Goal: Task Accomplishment & Management: Manage account settings

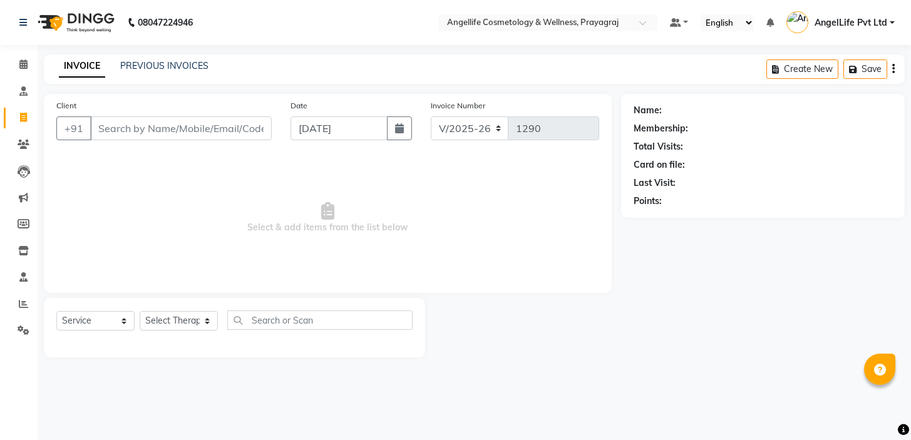
select select "4531"
select select "service"
click at [137, 129] on input "73938855543" at bounding box center [149, 128] width 118 height 24
click at [136, 128] on input "7393885543" at bounding box center [149, 128] width 118 height 24
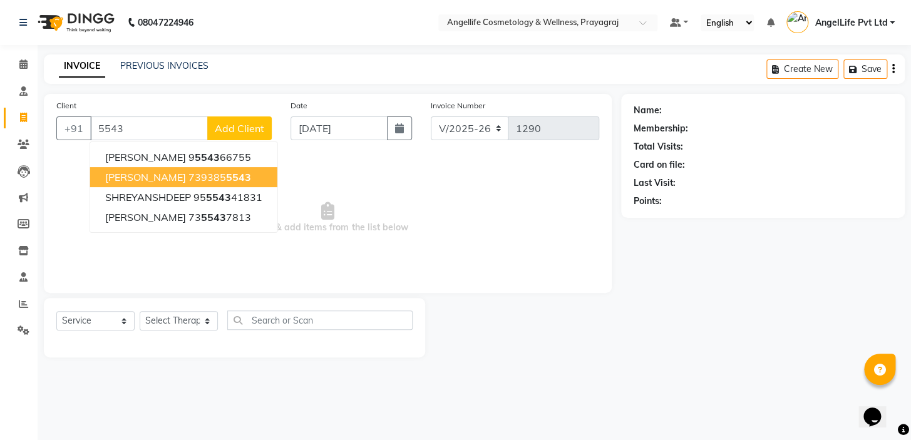
click at [182, 185] on button "[PERSON_NAME] 739385 5543" at bounding box center [183, 177] width 187 height 20
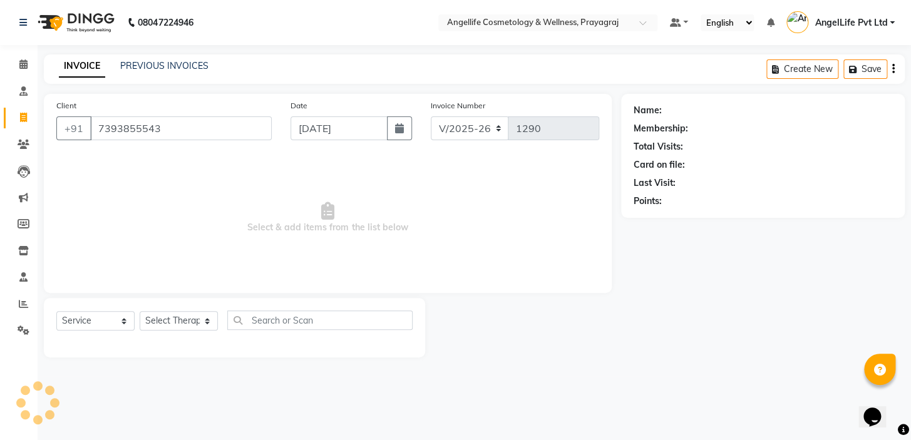
type input "7393855543"
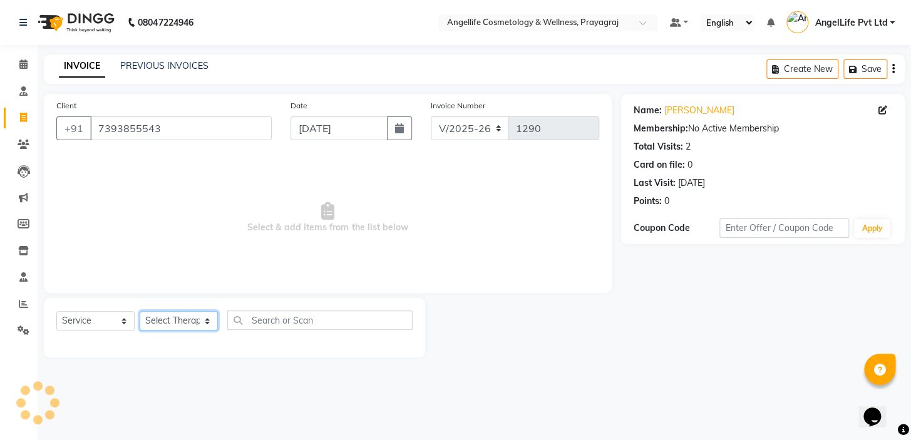
click at [158, 320] on select "Select Therapist AngelLife Lucknow AngelLife Pvt Ltd DR [PERSON_NAME] [PERSON_N…" at bounding box center [179, 320] width 78 height 19
select select "26653"
click at [140, 311] on select "Select Therapist AngelLife Lucknow AngelLife Pvt Ltd DR [PERSON_NAME] [PERSON_N…" at bounding box center [179, 320] width 78 height 19
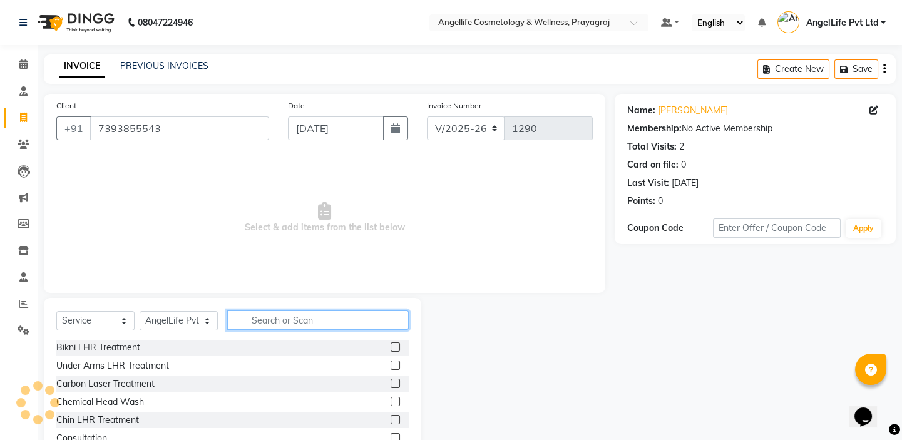
click at [271, 322] on input "text" at bounding box center [317, 319] width 181 height 19
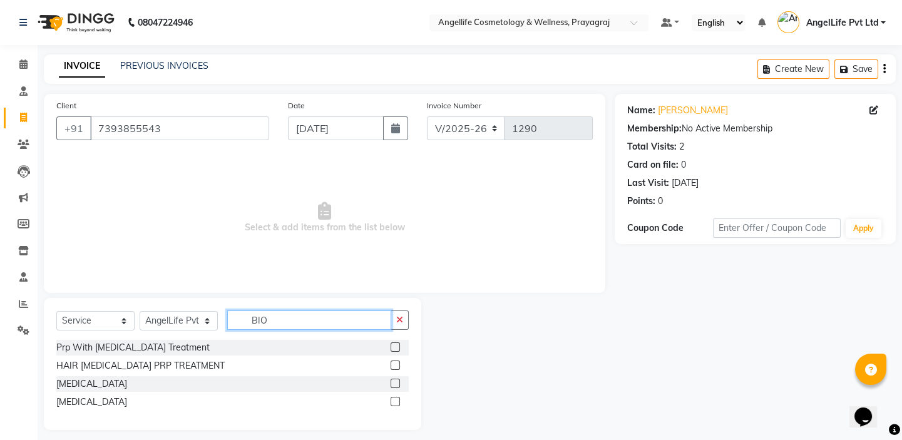
type input "BIO"
click at [394, 346] on label at bounding box center [395, 346] width 9 height 9
click at [394, 346] on input "checkbox" at bounding box center [395, 348] width 8 height 8
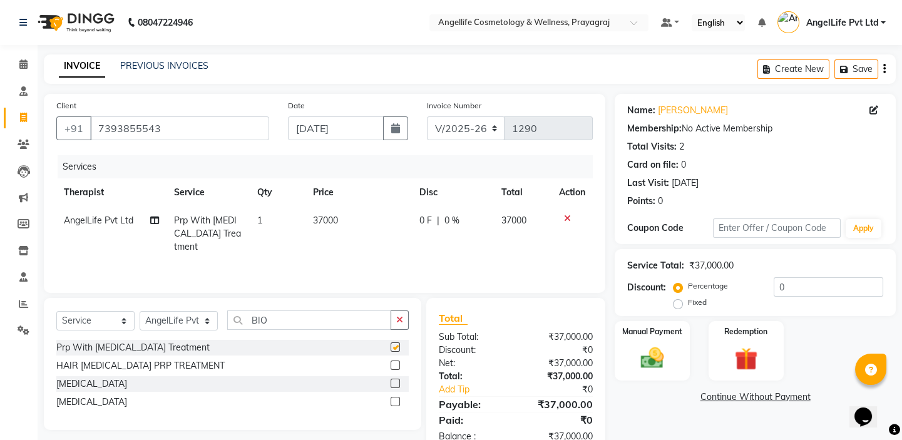
checkbox input "false"
click at [400, 315] on button "button" at bounding box center [400, 319] width 18 height 19
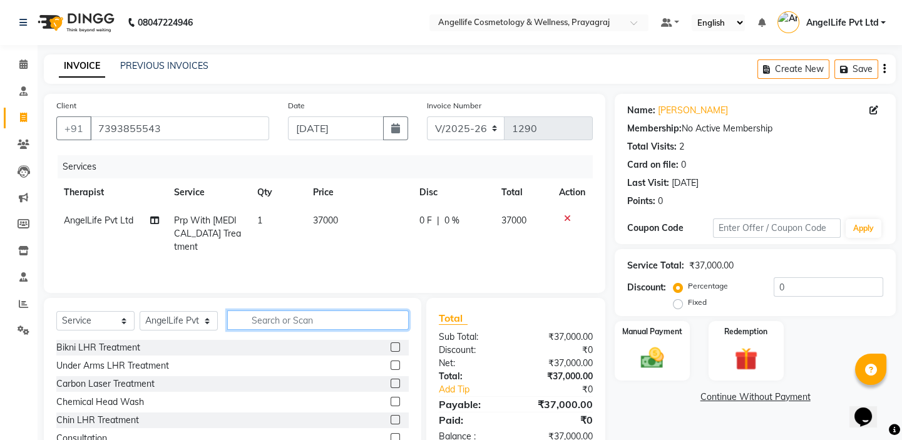
click at [337, 322] on input "text" at bounding box center [317, 319] width 181 height 19
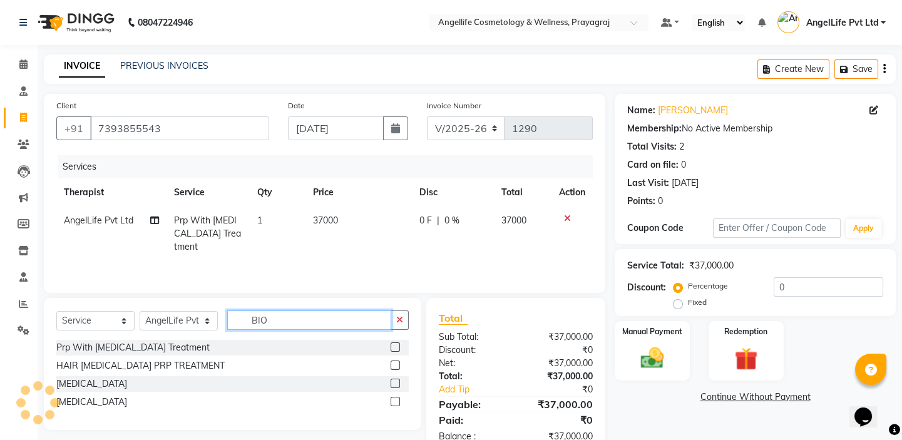
type input "BIO"
click at [395, 347] on label at bounding box center [395, 346] width 9 height 9
click at [395, 347] on input "checkbox" at bounding box center [395, 348] width 8 height 8
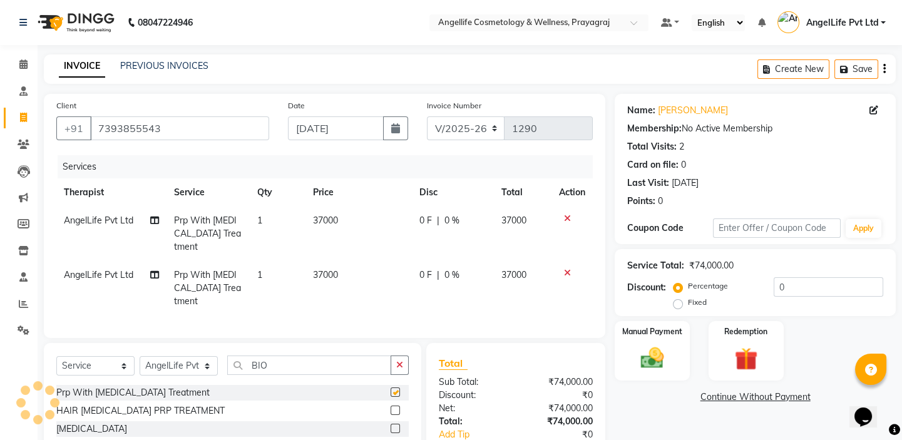
checkbox input "false"
click at [394, 406] on label at bounding box center [395, 410] width 9 height 9
click at [394, 407] on input "checkbox" at bounding box center [395, 411] width 8 height 8
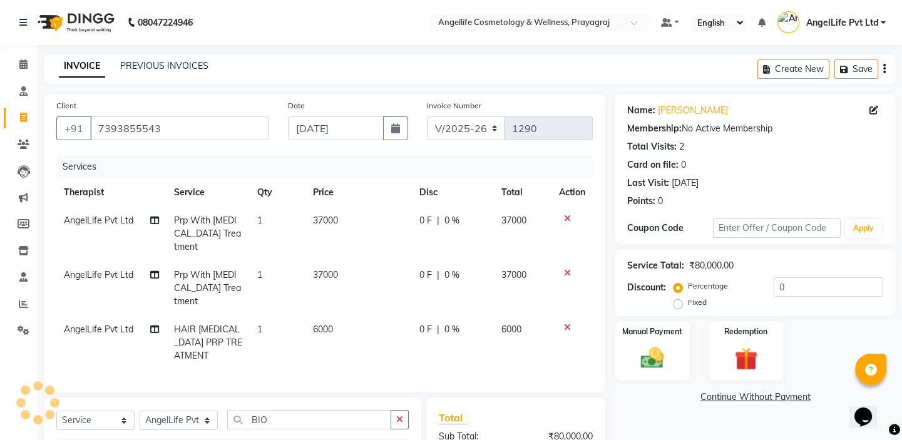
checkbox input "false"
click at [566, 220] on icon at bounding box center [567, 218] width 7 height 9
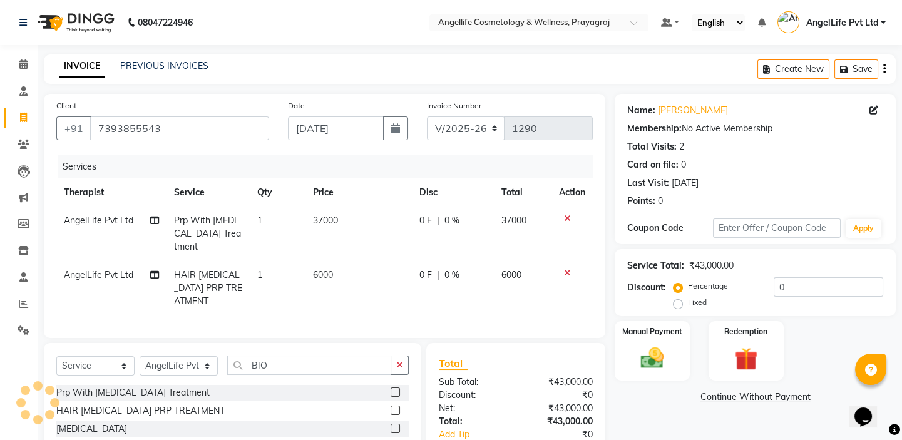
click at [566, 220] on icon at bounding box center [567, 218] width 7 height 9
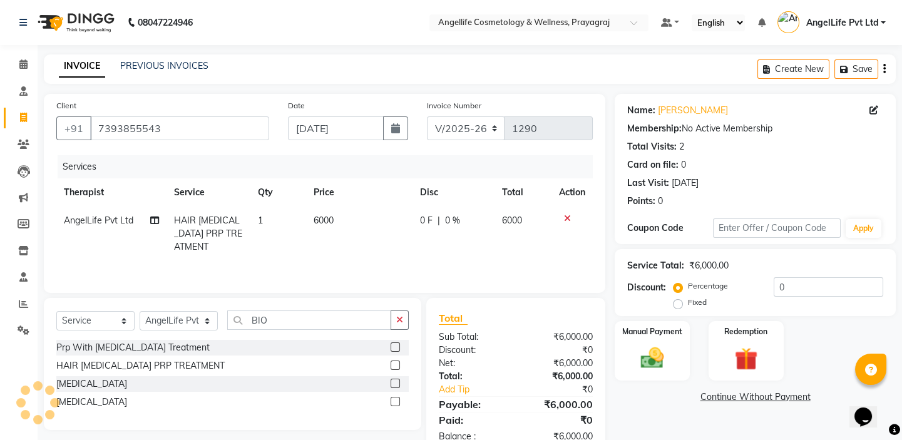
click at [449, 220] on span "0 %" at bounding box center [451, 220] width 15 height 13
select select "26653"
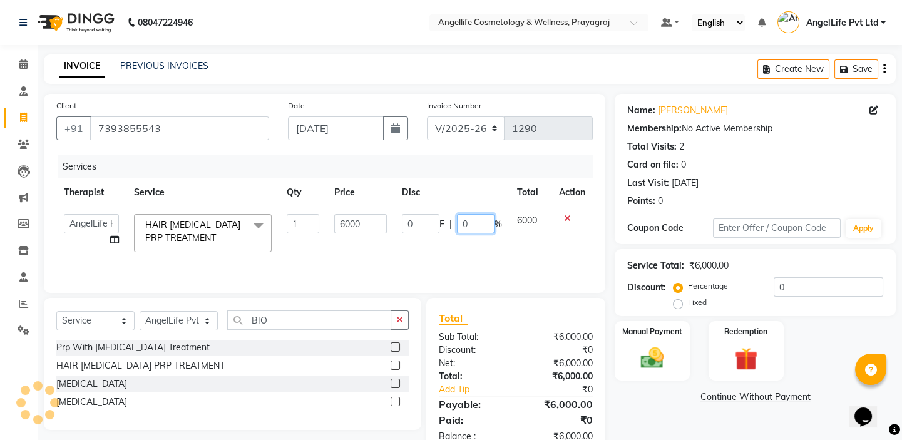
click at [483, 225] on input "0" at bounding box center [476, 223] width 38 height 19
type input "50"
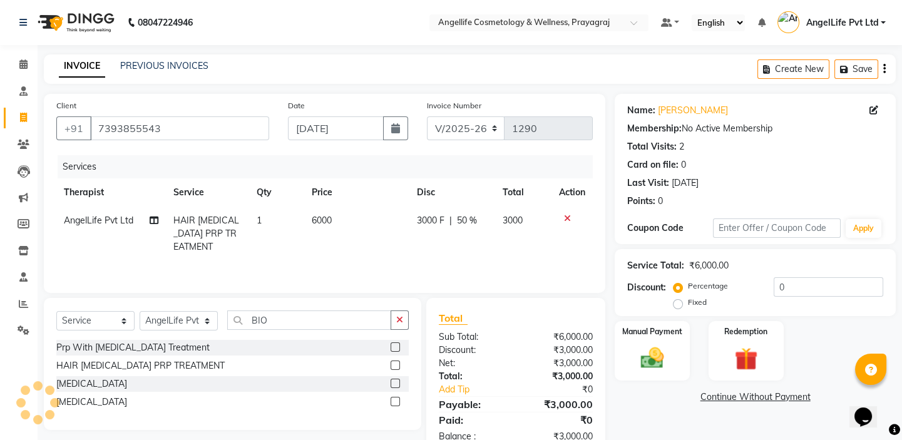
click at [475, 251] on div "Services Therapist Service Qty Price Disc Total Action AngelLife Pvt Ltd HAIR […" at bounding box center [324, 217] width 536 height 125
click at [769, 399] on link "Continue Without Payment" at bounding box center [755, 397] width 276 height 13
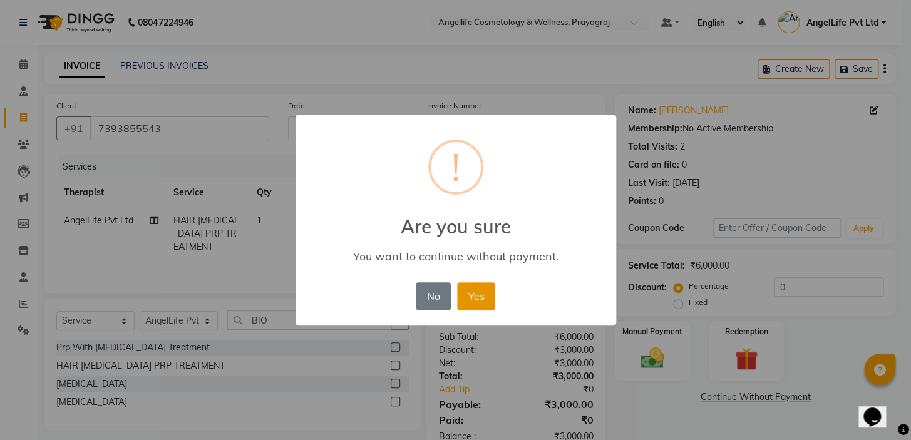
click at [481, 297] on button "Yes" at bounding box center [476, 296] width 38 height 28
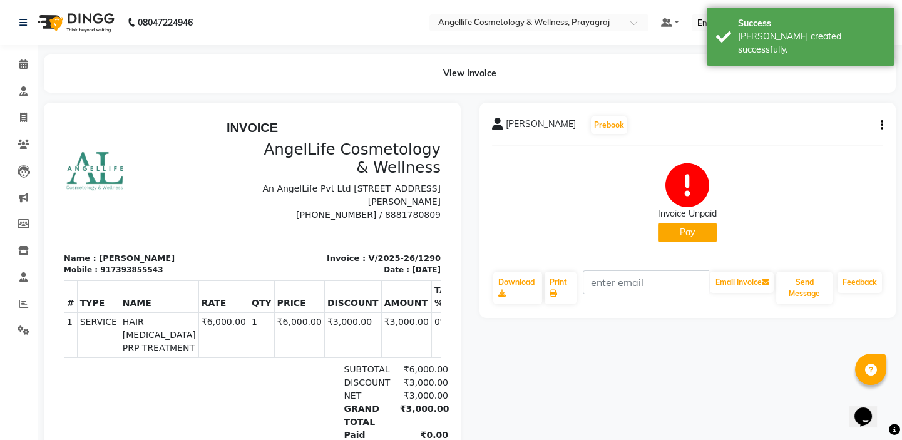
click at [688, 232] on button "Pay" at bounding box center [687, 232] width 59 height 19
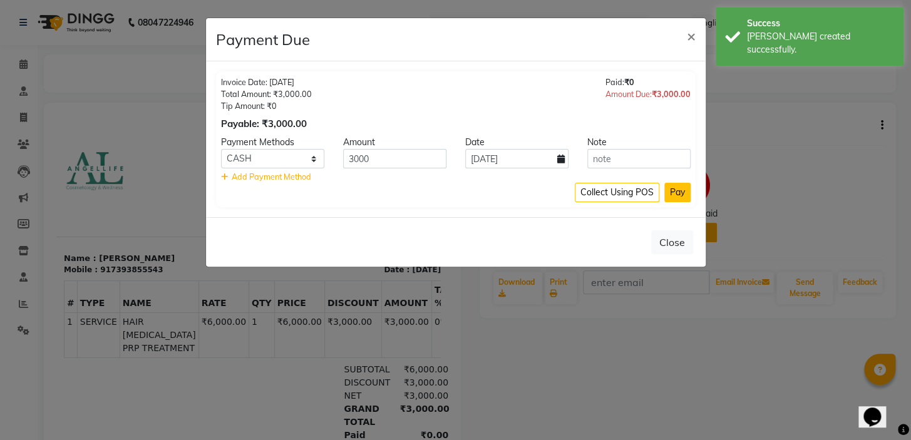
click at [674, 188] on button "Pay" at bounding box center [677, 192] width 26 height 19
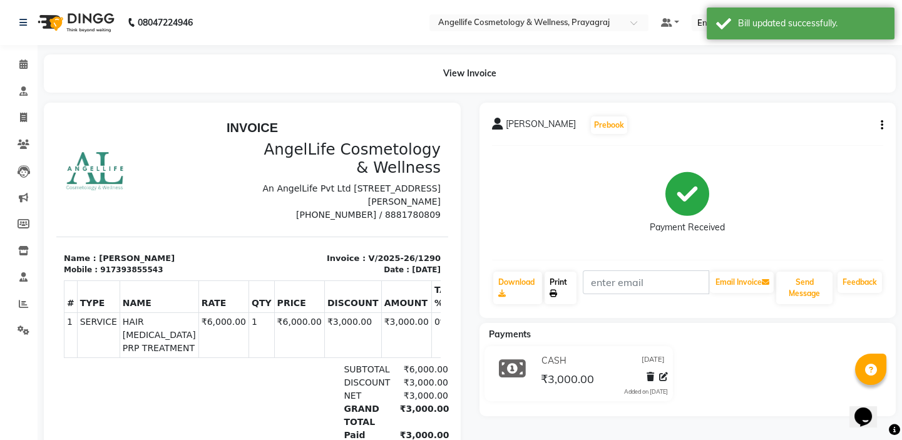
click at [565, 290] on link "Print" at bounding box center [560, 288] width 32 height 33
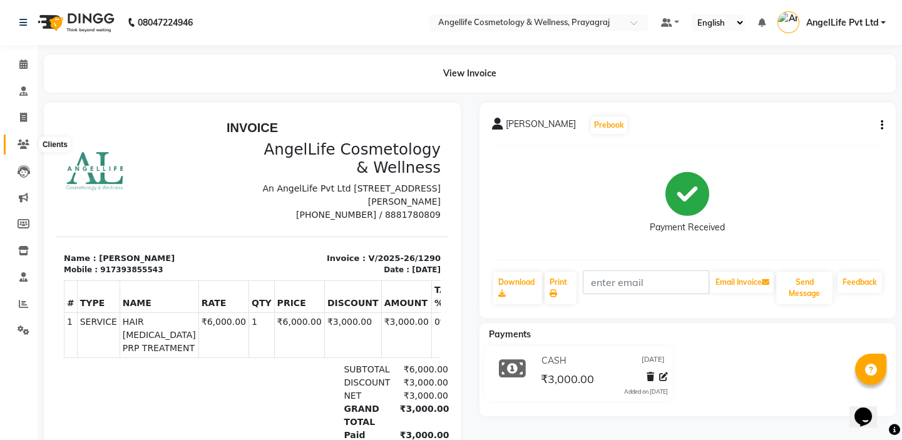
click at [25, 146] on icon at bounding box center [24, 144] width 12 height 9
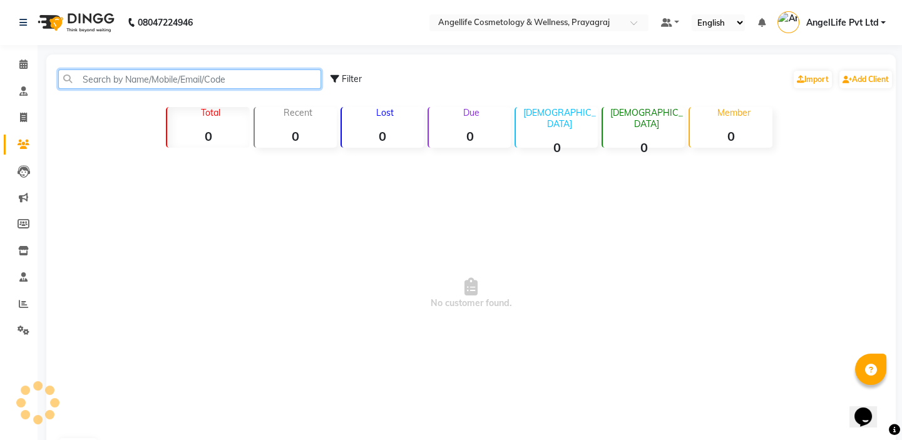
click at [80, 76] on input "text" at bounding box center [189, 78] width 263 height 19
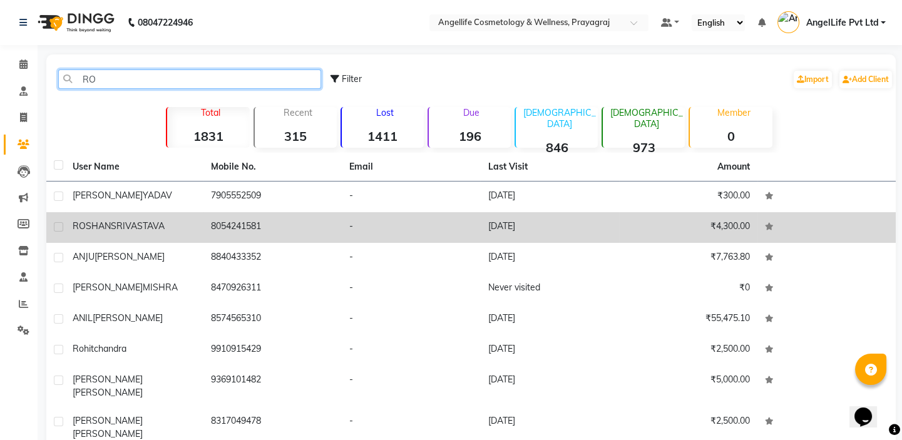
type input "RO"
click at [160, 226] on span "SRIVASTAVA" at bounding box center [138, 225] width 54 height 11
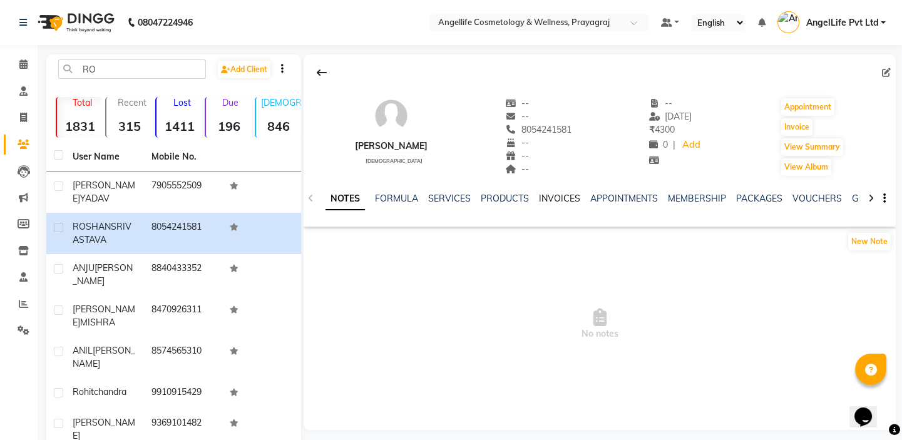
click at [539, 200] on link "INVOICES" at bounding box center [559, 198] width 41 height 11
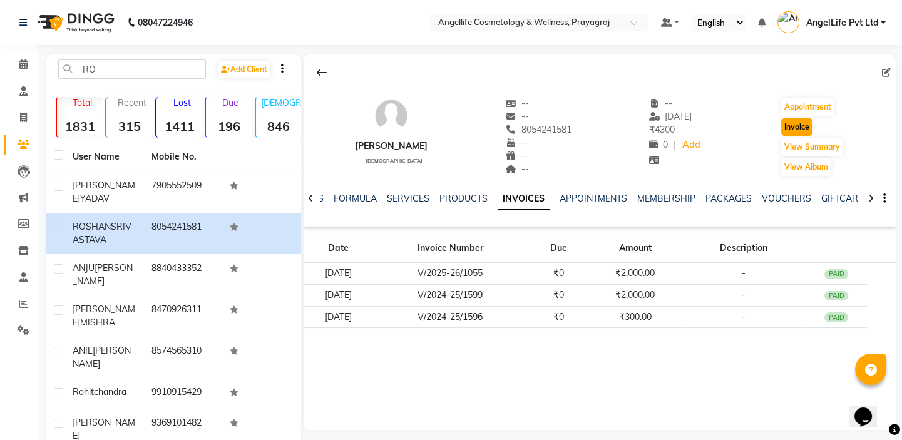
click at [797, 123] on button "Invoice" at bounding box center [796, 127] width 31 height 18
select select "service"
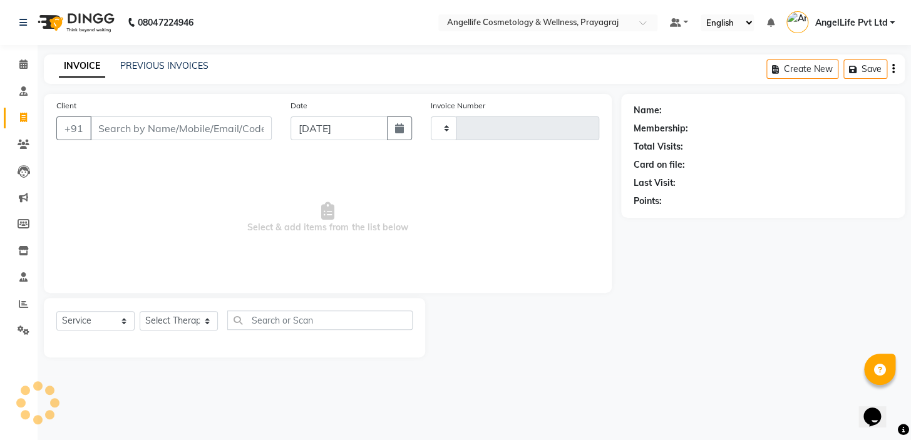
type input "1291"
select select "4531"
click at [170, 130] on input "Client" at bounding box center [180, 128] width 181 height 24
type input "8054241581"
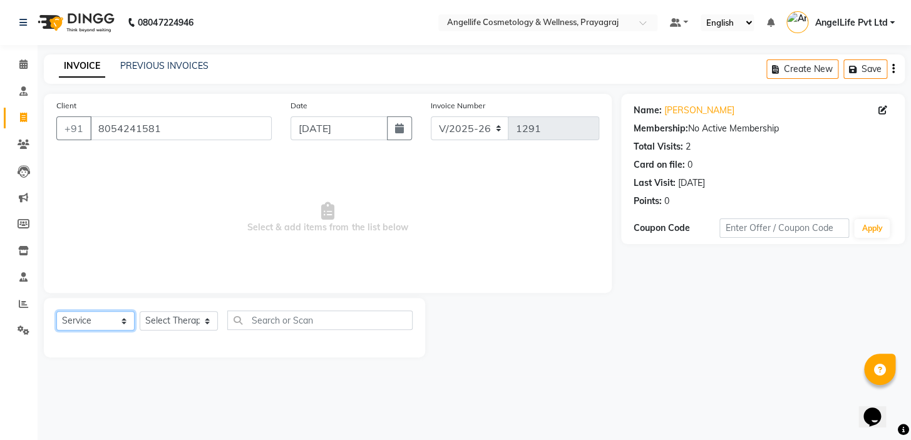
click at [73, 325] on select "Select Service Product Membership Package Voucher Prepaid Gift Card" at bounding box center [95, 320] width 78 height 19
click at [56, 311] on select "Select Service Product Membership Package Voucher Prepaid Gift Card" at bounding box center [95, 320] width 78 height 19
click at [180, 323] on select "Select Therapist AngelLife Lucknow AngelLife Pvt Ltd DR [PERSON_NAME] [PERSON_N…" at bounding box center [179, 320] width 78 height 19
click at [179, 325] on select "Select Therapist AngelLife Lucknow AngelLife Pvt Ltd DR [PERSON_NAME] [PERSON_N…" at bounding box center [179, 320] width 78 height 19
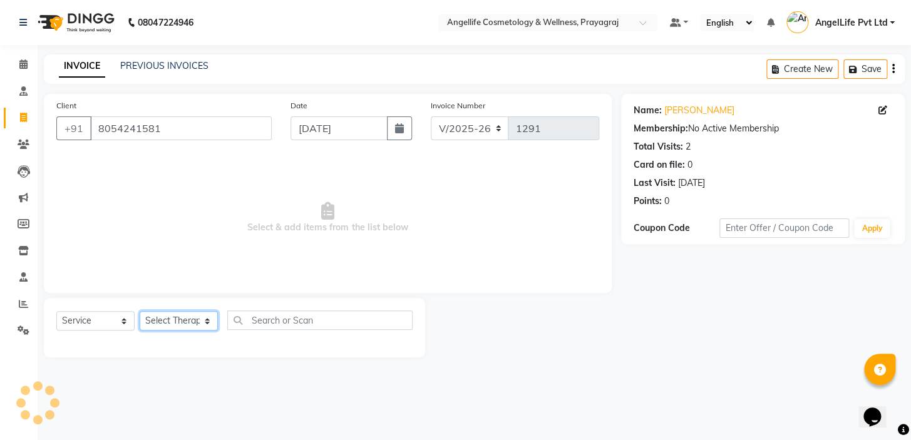
select select "26653"
click at [140, 311] on select "Select Therapist AngelLife Lucknow AngelLife Pvt Ltd DR [PERSON_NAME] [PERSON_N…" at bounding box center [179, 320] width 78 height 19
click at [182, 190] on span "Select & add items from the list below" at bounding box center [327, 217] width 543 height 125
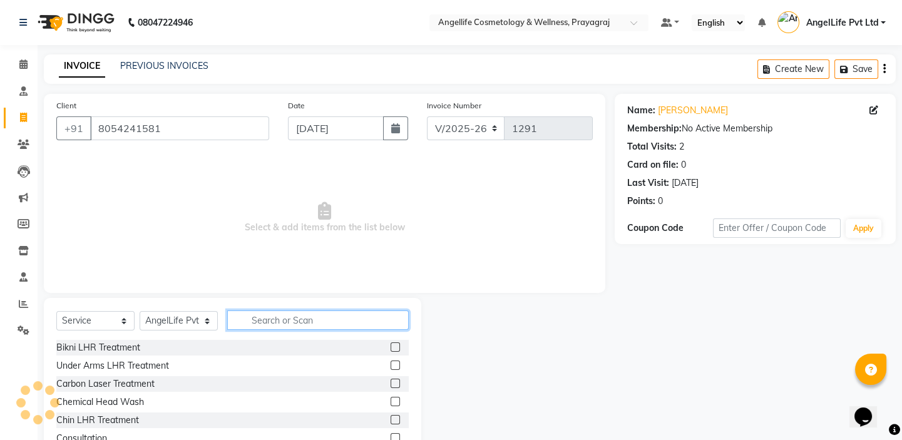
click at [299, 319] on input "text" at bounding box center [317, 319] width 181 height 19
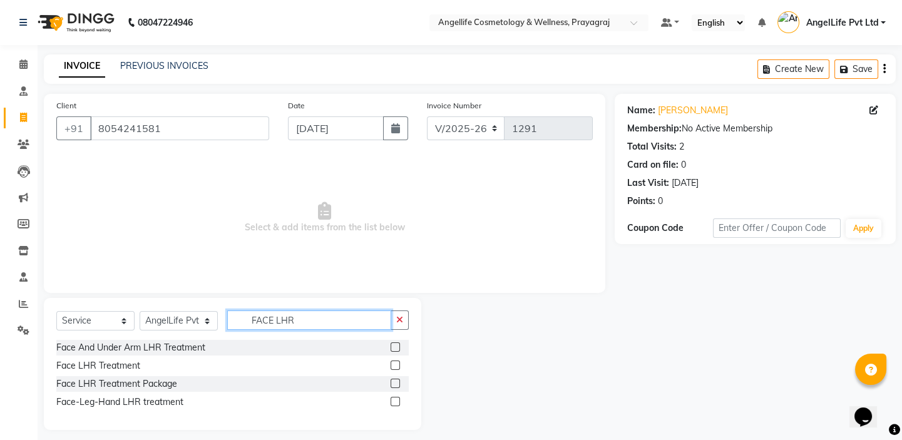
type input "FACE LHR"
click at [396, 364] on label at bounding box center [395, 364] width 9 height 9
click at [396, 364] on input "checkbox" at bounding box center [395, 366] width 8 height 8
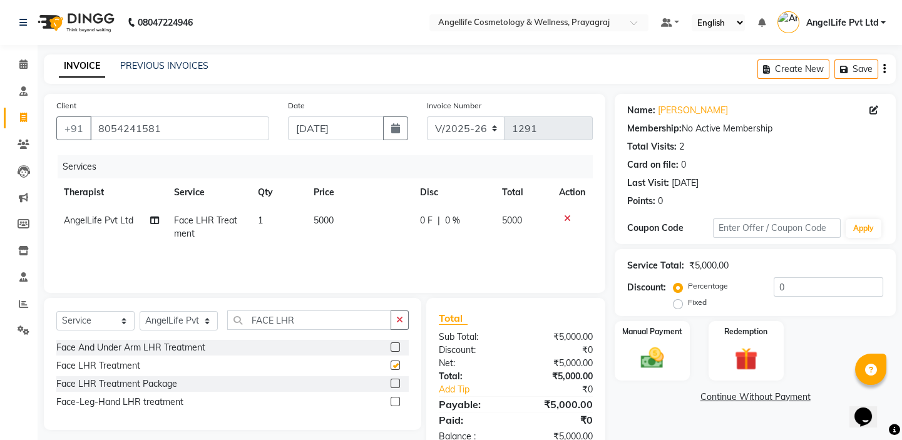
checkbox input "false"
click at [368, 229] on td "5000" at bounding box center [359, 227] width 106 height 41
select select "26653"
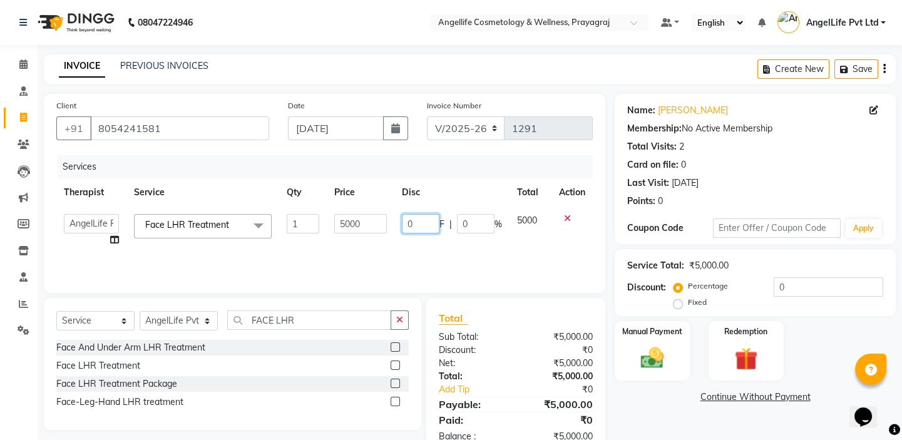
click at [426, 215] on input "0" at bounding box center [421, 223] width 38 height 19
type input "3000"
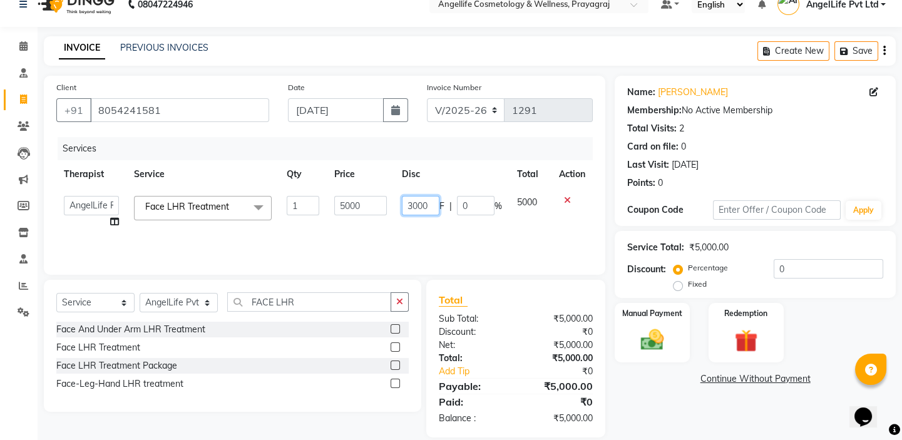
scroll to position [34, 0]
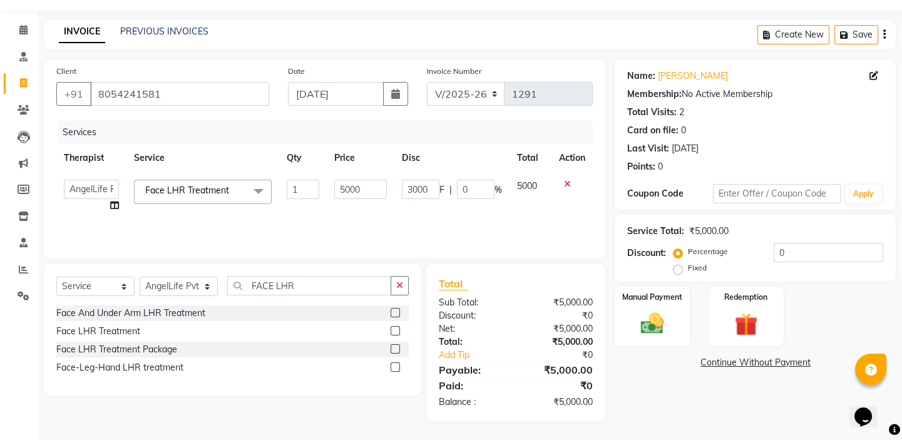
click at [662, 401] on div "Name: [PERSON_NAME] Membership: No Active Membership Total Visits: 2 Card on fi…" at bounding box center [760, 240] width 290 height 362
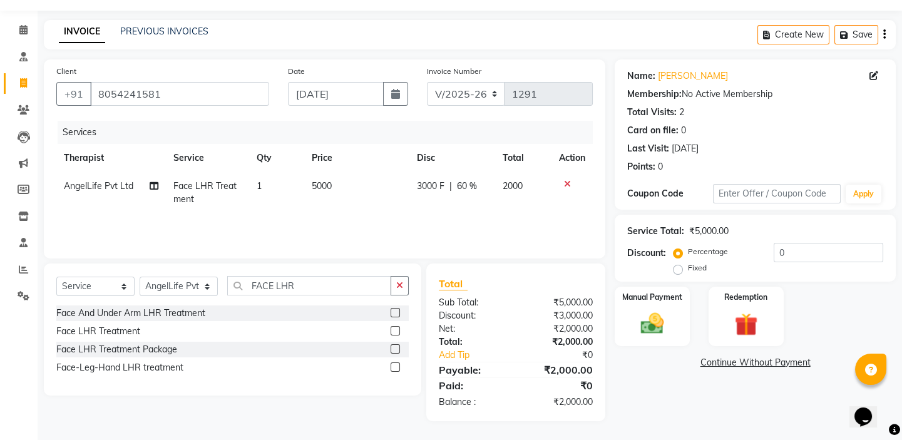
click at [721, 365] on link "Continue Without Payment" at bounding box center [755, 362] width 276 height 13
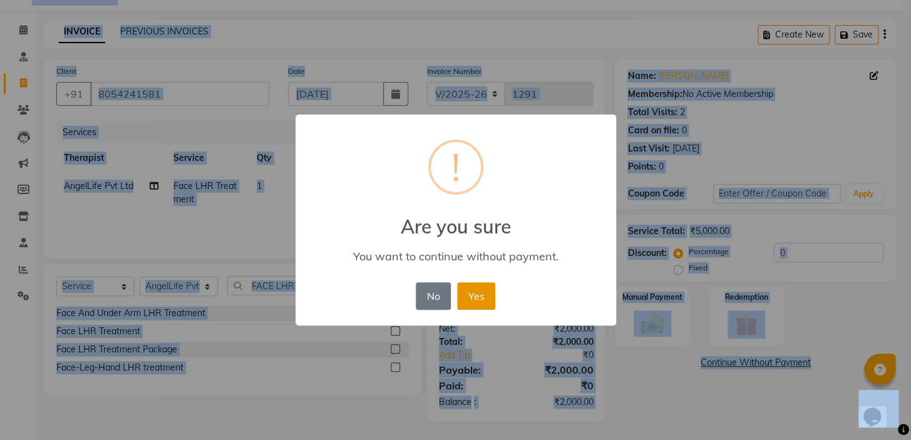
click at [478, 299] on button "Yes" at bounding box center [476, 296] width 38 height 28
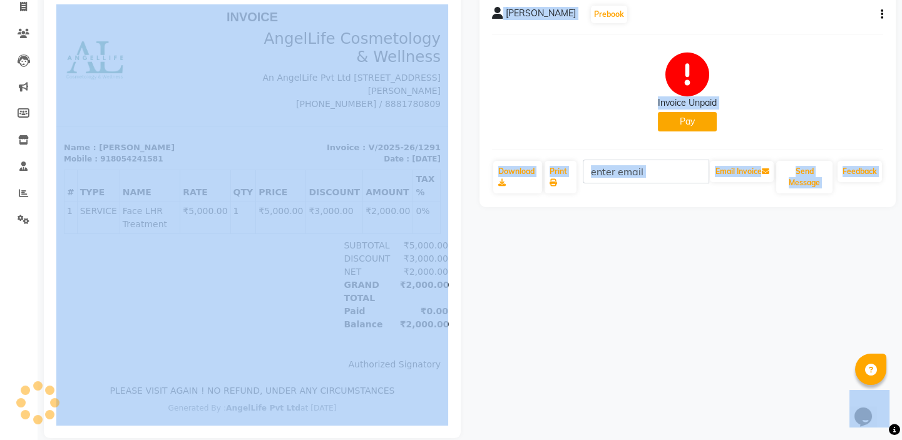
scroll to position [113, 0]
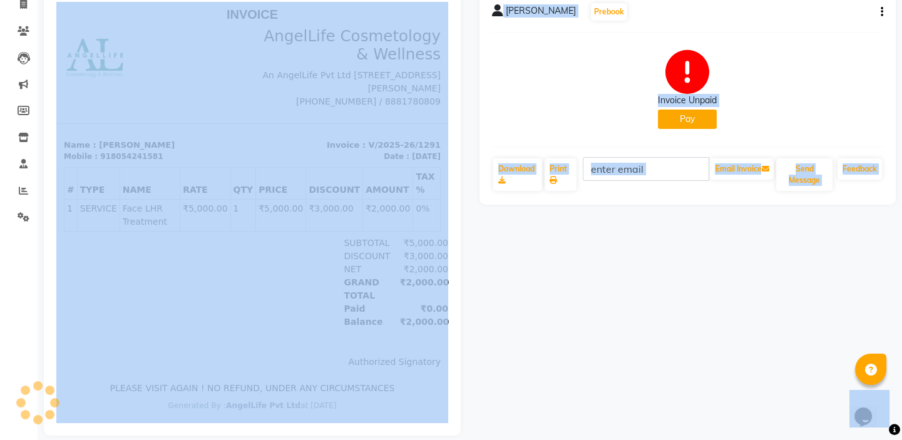
click at [696, 117] on button "Pay" at bounding box center [687, 119] width 59 height 19
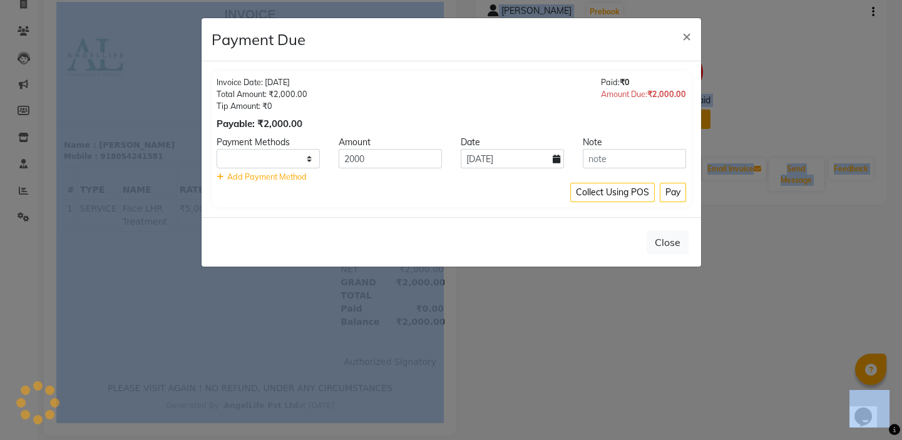
click at [696, 117] on div "Invoice Date: [DATE] Total Amount: ₹2,000.00 Tip Amount: ₹0 Payable: ₹2,000.00 …" at bounding box center [451, 139] width 499 height 156
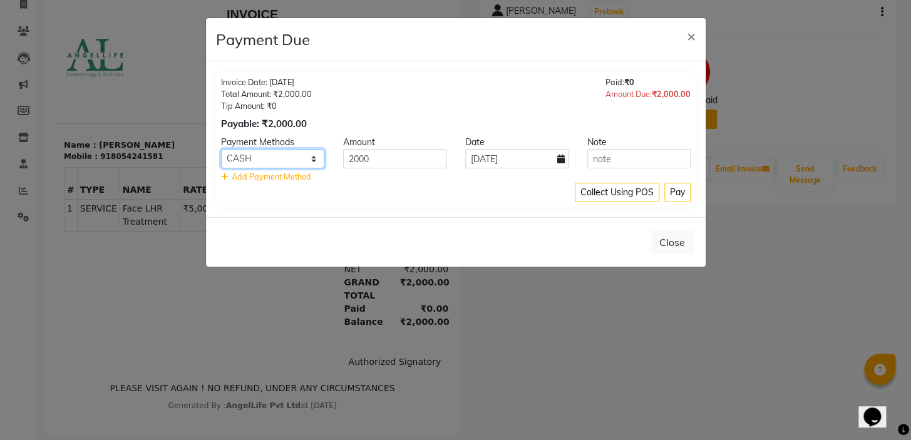
click at [283, 157] on select "CASH CARD ONLINE CUSTOM GPay PayTM PhonePe UPI NearBuy Loan BharatPay Cheque Mo…" at bounding box center [272, 158] width 103 height 19
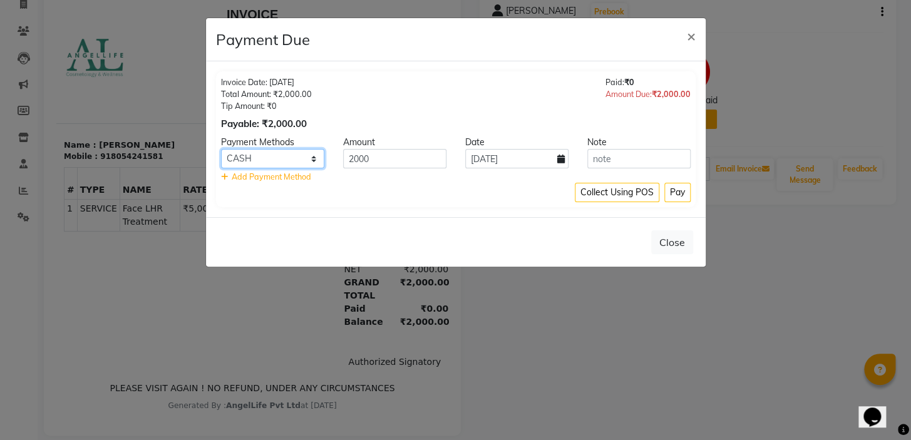
click at [283, 157] on select "CASH CARD ONLINE CUSTOM GPay PayTM PhonePe UPI NearBuy Loan BharatPay Cheque Mo…" at bounding box center [272, 158] width 103 height 19
click at [286, 158] on select "CASH CARD ONLINE CUSTOM GPay PayTM PhonePe UPI NearBuy Loan BharatPay Cheque Mo…" at bounding box center [272, 158] width 103 height 19
select select "8"
click at [221, 149] on select "CASH CARD ONLINE CUSTOM GPay PayTM PhonePe UPI NearBuy Loan BharatPay Cheque Mo…" at bounding box center [272, 158] width 103 height 19
click at [705, 324] on ngb-modal-window "Payment Due × Invoice Date: [DATE] Total Amount: ₹2,000.00 Tip Amount: ₹0 Payab…" at bounding box center [455, 220] width 911 height 440
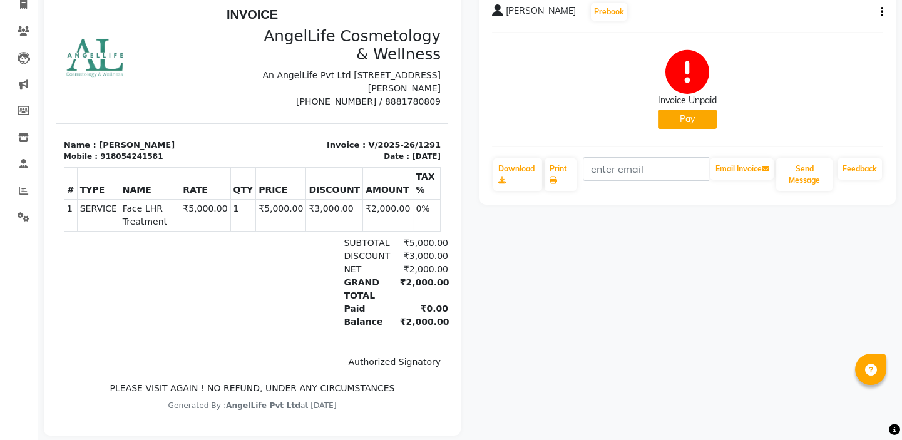
click at [557, 285] on div "[PERSON_NAME] Prebook Invoice Unpaid Pay Download Print Email Invoice Send Mess…" at bounding box center [688, 212] width 436 height 446
click at [633, 309] on div "[PERSON_NAME] Prebook Invoice Unpaid Pay Download Print Email Invoice Send Mess…" at bounding box center [688, 212] width 436 height 446
click at [660, 247] on div "[PERSON_NAME] Prebook Invoice Unpaid Pay Download Print Email Invoice Send Mess…" at bounding box center [688, 212] width 436 height 446
click at [664, 265] on div "[PERSON_NAME] Prebook Invoice Unpaid Pay Download Print Email Invoice Send Mess…" at bounding box center [688, 212] width 436 height 446
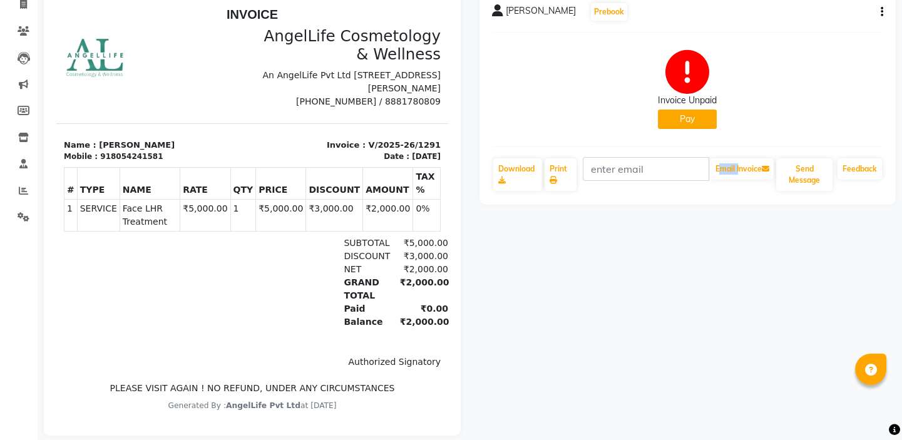
click at [664, 265] on div "[PERSON_NAME] Prebook Invoice Unpaid Pay Download Print Email Invoice Send Mess…" at bounding box center [688, 212] width 436 height 446
click at [634, 335] on div "[PERSON_NAME] Prebook Invoice Unpaid Pay Download Print Email Invoice Send Mess…" at bounding box center [688, 212] width 436 height 446
click at [660, 345] on div "[PERSON_NAME] Prebook Invoice Unpaid Pay Download Print Email Invoice Send Mess…" at bounding box center [688, 212] width 436 height 446
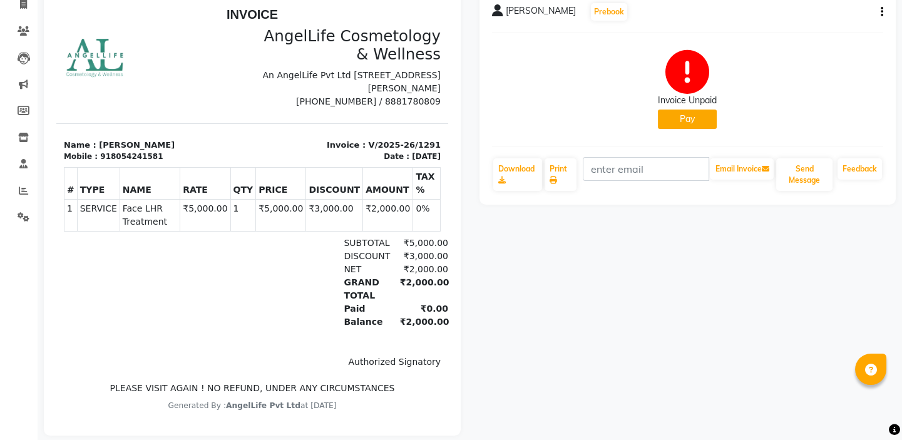
click at [738, 363] on div "[PERSON_NAME] Prebook Invoice Unpaid Pay Download Print Email Invoice Send Mess…" at bounding box center [688, 212] width 436 height 446
click at [692, 122] on button "Pay" at bounding box center [687, 119] width 59 height 19
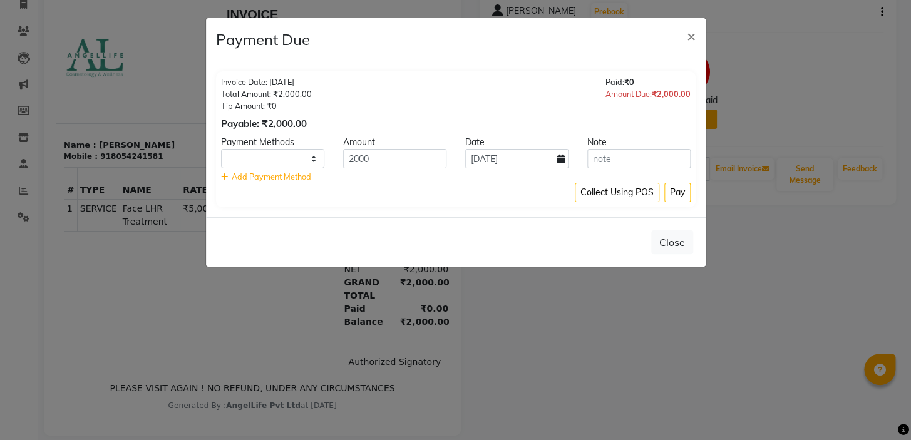
click at [678, 344] on ngb-modal-window "Payment Due × Invoice Date: [DATE] Total Amount: ₹2,000.00 Tip Amount: ₹0 Payab…" at bounding box center [455, 220] width 911 height 440
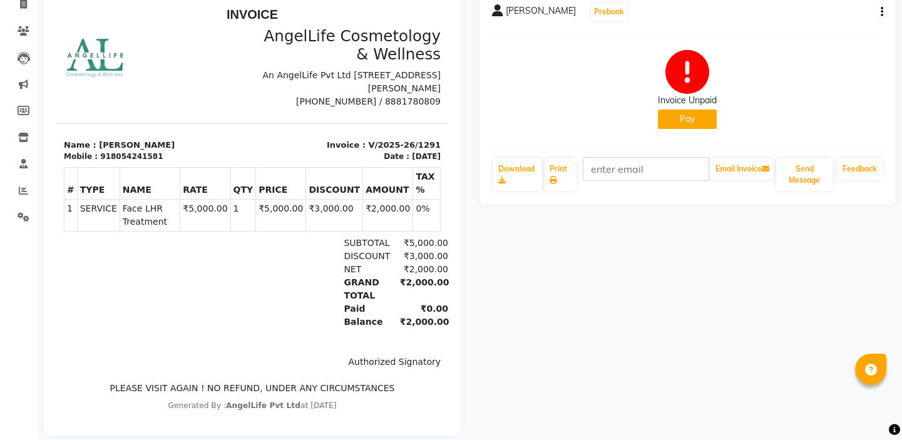
click at [693, 121] on button "Pay" at bounding box center [687, 119] width 59 height 19
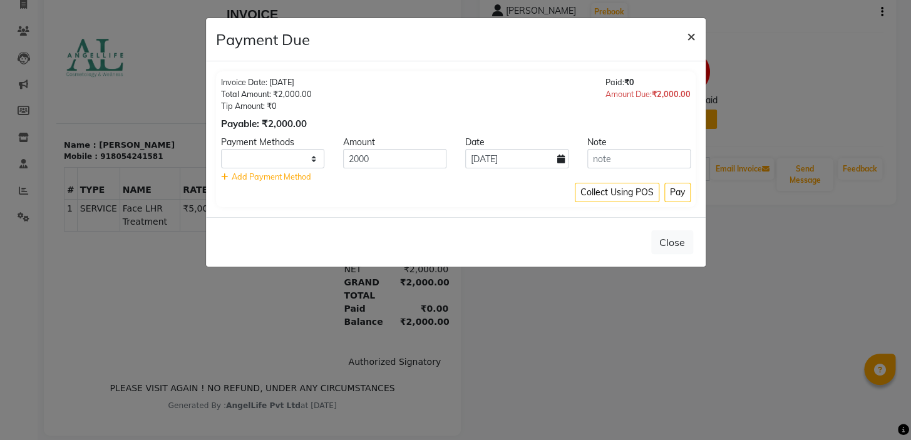
click at [693, 39] on span "×" at bounding box center [691, 35] width 9 height 19
click at [693, 39] on button "×" at bounding box center [691, 35] width 29 height 35
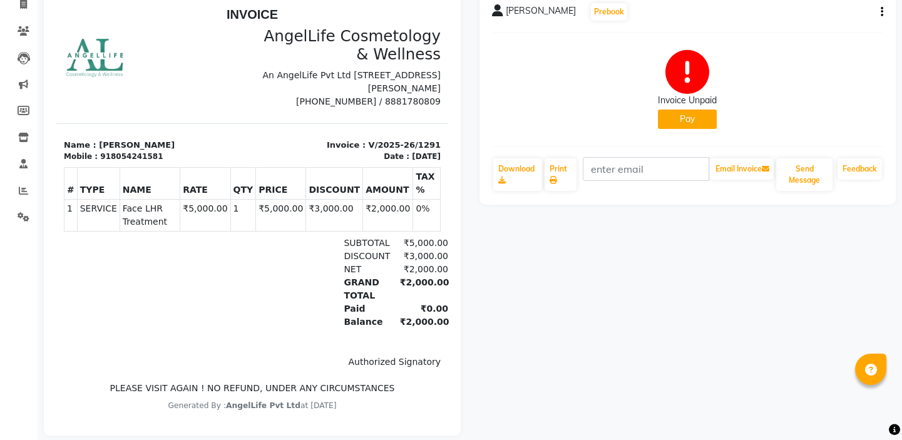
click at [657, 221] on div "[PERSON_NAME] Prebook Invoice Unpaid Pay Download Print Email Invoice Send Mess…" at bounding box center [688, 212] width 436 height 446
click at [667, 305] on div "[PERSON_NAME] Prebook Invoice Unpaid Pay Download Print Email Invoice Send Mess…" at bounding box center [688, 212] width 436 height 446
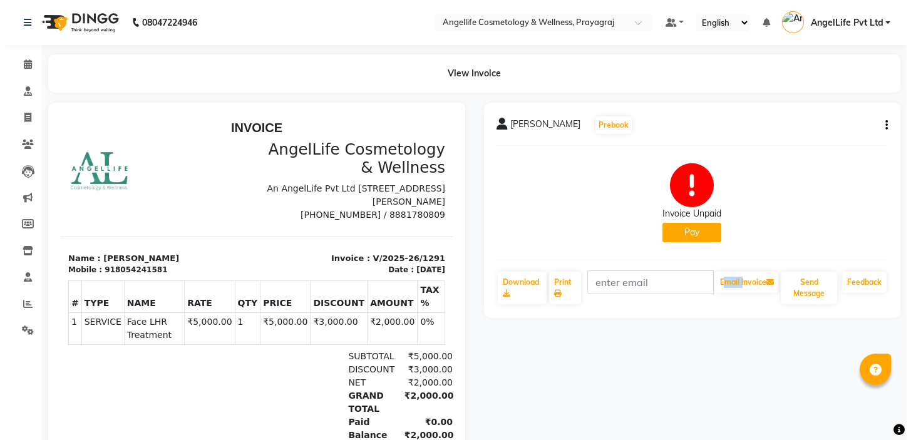
scroll to position [0, 0]
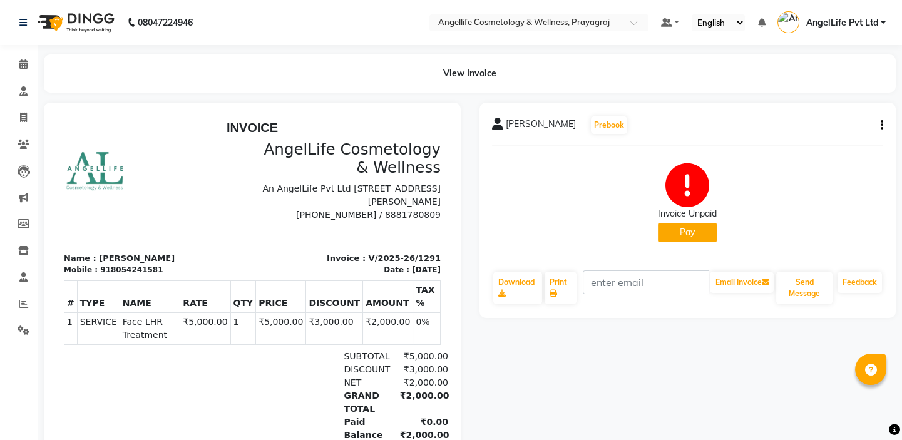
click at [657, 381] on div "[PERSON_NAME] Prebook Invoice Unpaid Pay Download Print Email Invoice Send Mess…" at bounding box center [688, 326] width 436 height 446
click at [20, 119] on icon at bounding box center [23, 117] width 7 height 9
select select "service"
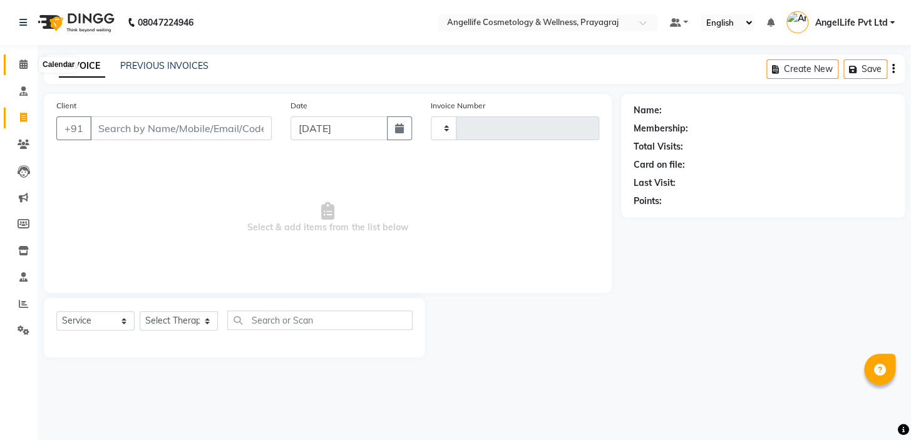
click at [21, 68] on icon at bounding box center [23, 63] width 8 height 9
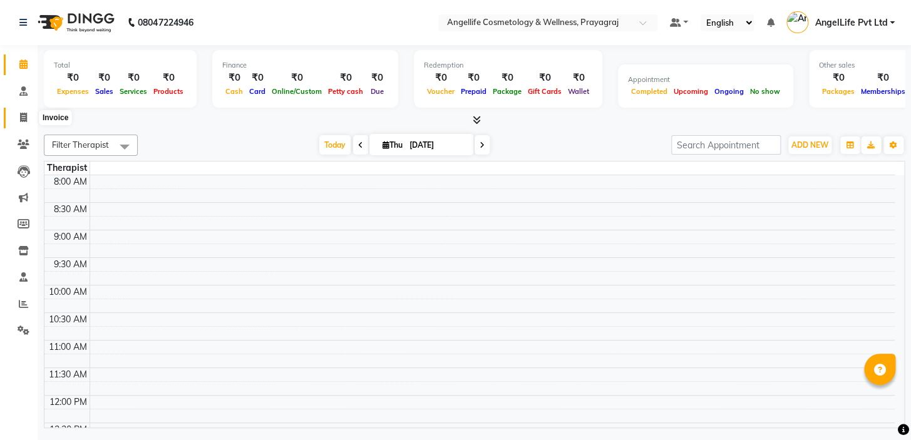
click at [26, 112] on span at bounding box center [24, 118] width 22 height 14
select select "service"
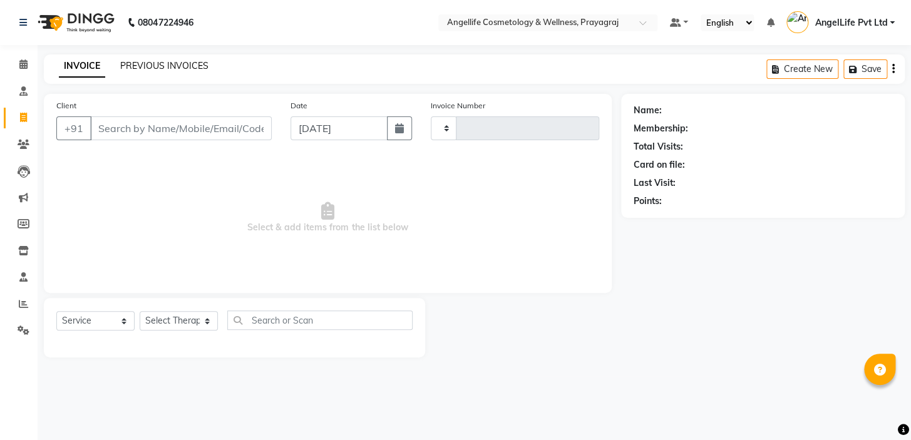
click at [181, 69] on link "PREVIOUS INVOICES" at bounding box center [164, 65] width 88 height 11
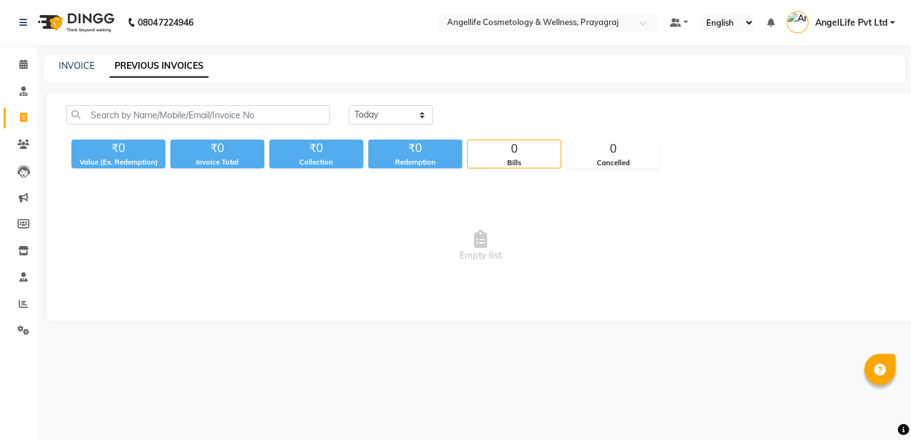
click at [181, 69] on link "PREVIOUS INVOICES" at bounding box center [159, 66] width 99 height 23
click at [24, 146] on icon at bounding box center [24, 144] width 12 height 9
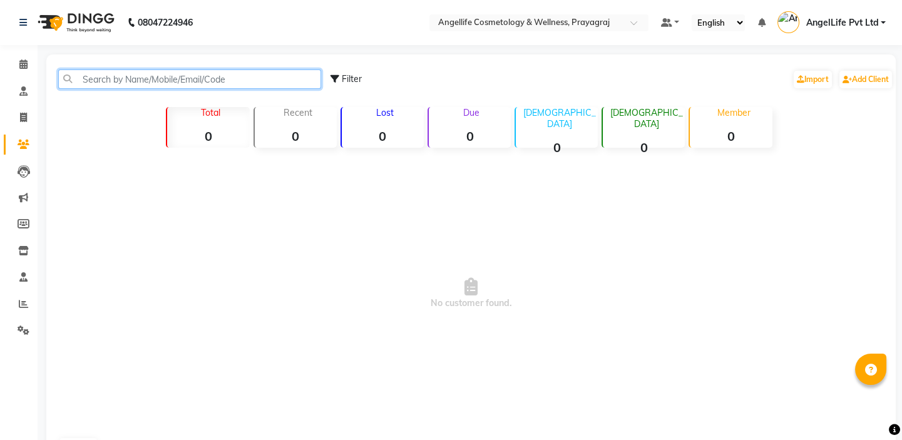
click at [95, 75] on input "text" at bounding box center [189, 78] width 263 height 19
type input "[PERSON_NAME]"
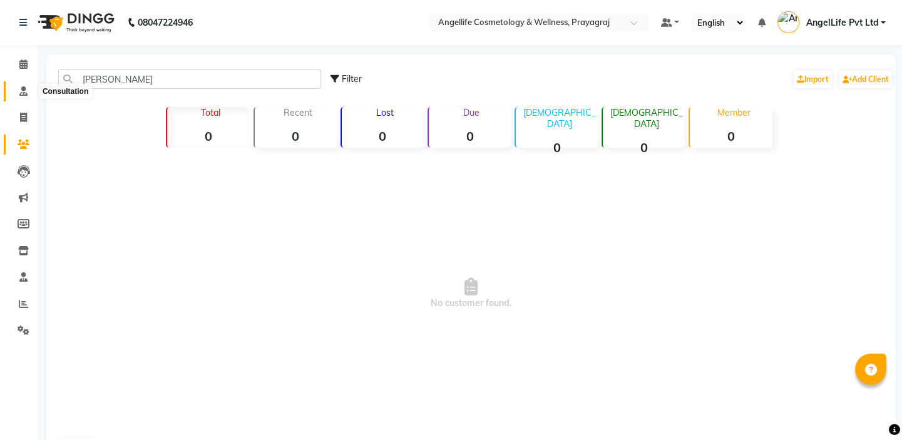
click at [22, 94] on icon at bounding box center [23, 90] width 8 height 9
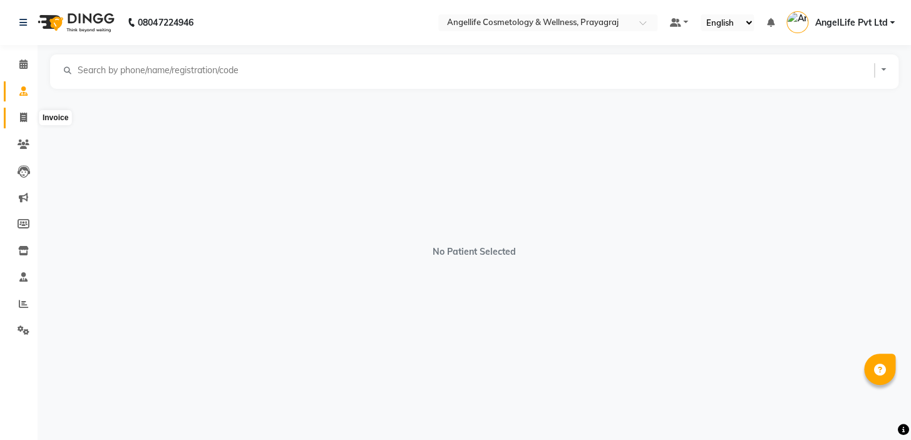
click at [26, 125] on span at bounding box center [24, 118] width 22 height 14
select select "service"
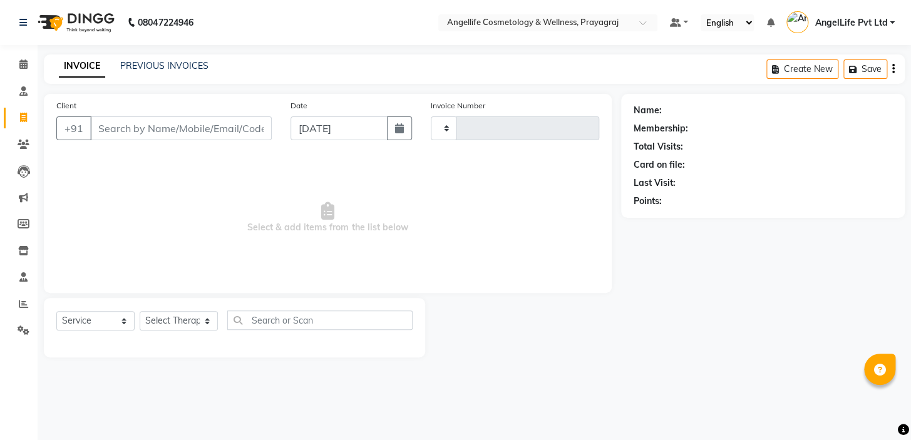
click at [100, 126] on input "Client" at bounding box center [180, 128] width 181 height 24
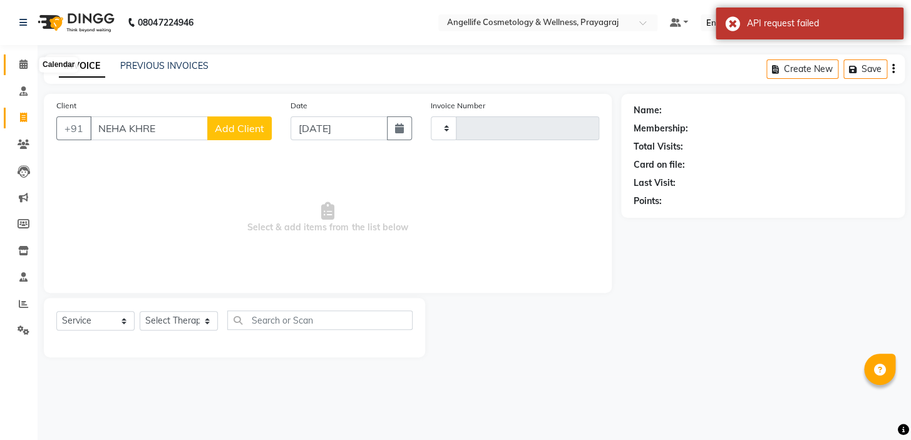
click at [25, 66] on icon at bounding box center [23, 63] width 8 height 9
click at [553, 82] on div "INVOICE PREVIOUS INVOICES Create New Save" at bounding box center [474, 68] width 861 height 29
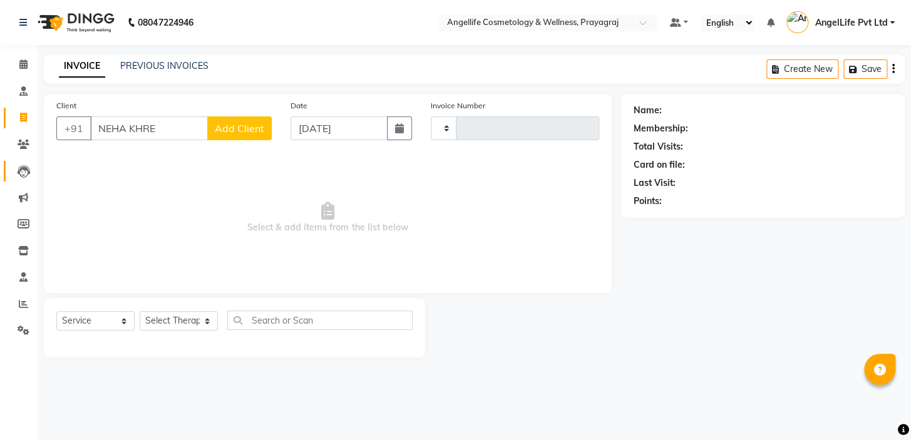
click at [22, 178] on link "Leads" at bounding box center [19, 171] width 30 height 21
click at [541, 77] on div "INVOICE PREVIOUS INVOICES Create New Save" at bounding box center [474, 68] width 861 height 29
click at [24, 248] on icon at bounding box center [23, 250] width 11 height 9
click at [26, 279] on icon at bounding box center [23, 276] width 8 height 9
click at [554, 86] on main "INVOICE PREVIOUS INVOICES Create New Save Client +91 NEHA KHRE Add Client Date …" at bounding box center [474, 215] width 873 height 322
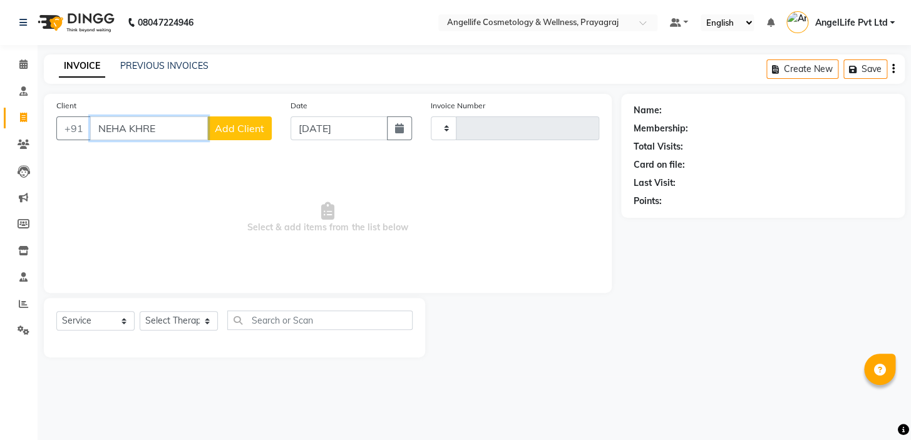
click at [163, 127] on input "NEHA KHRE" at bounding box center [149, 128] width 118 height 24
type input "N"
click at [25, 93] on icon at bounding box center [23, 90] width 8 height 9
click at [549, 79] on div "INVOICE PREVIOUS INVOICES Create New Save" at bounding box center [474, 68] width 861 height 29
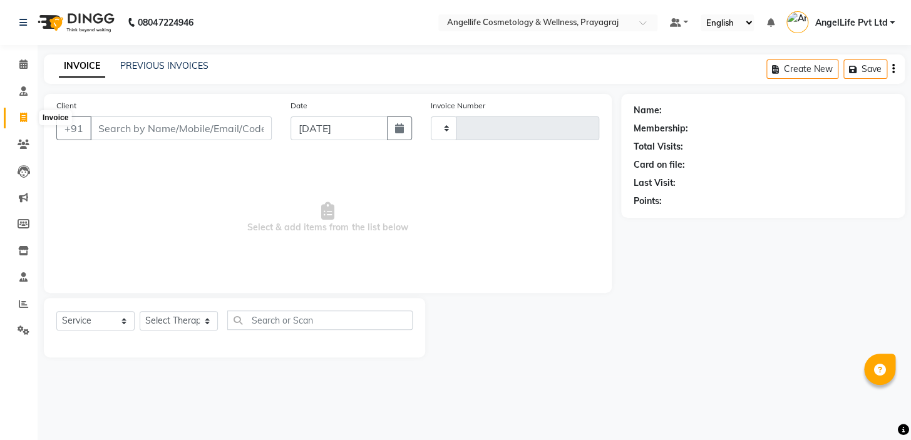
click at [29, 121] on span at bounding box center [24, 118] width 22 height 14
click at [546, 74] on div "INVOICE PREVIOUS INVOICES Create New Save" at bounding box center [474, 68] width 861 height 29
click at [26, 68] on icon at bounding box center [23, 63] width 8 height 9
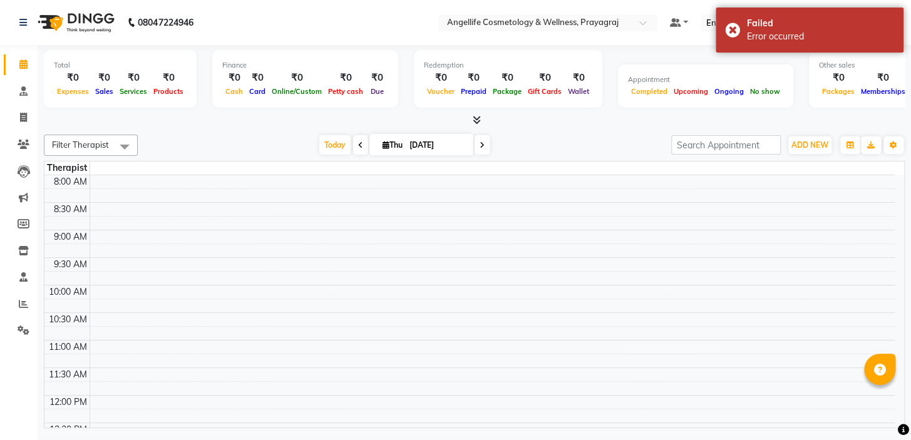
click at [479, 145] on icon at bounding box center [481, 145] width 5 height 8
type input "[DATE]"
click at [468, 145] on input "[DATE]" at bounding box center [437, 145] width 63 height 19
select select "9"
select select "2025"
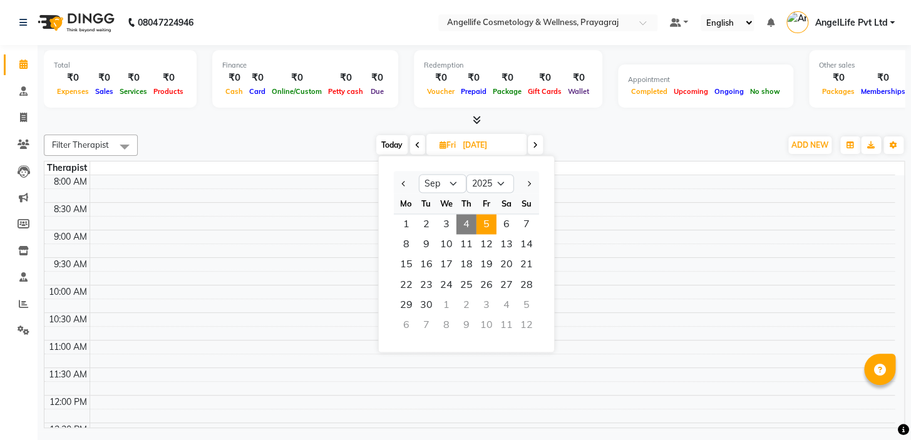
click at [482, 222] on span "5" at bounding box center [486, 224] width 20 height 20
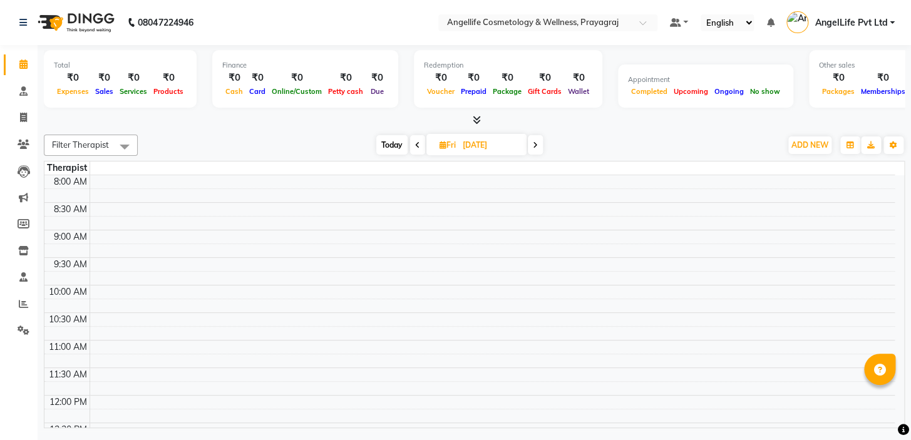
click at [482, 222] on td at bounding box center [491, 223] width 805 height 14
click at [416, 145] on icon at bounding box center [417, 145] width 5 height 8
type input "[DATE]"
click at [459, 145] on input "[DATE]" at bounding box center [490, 145] width 63 height 19
select select "9"
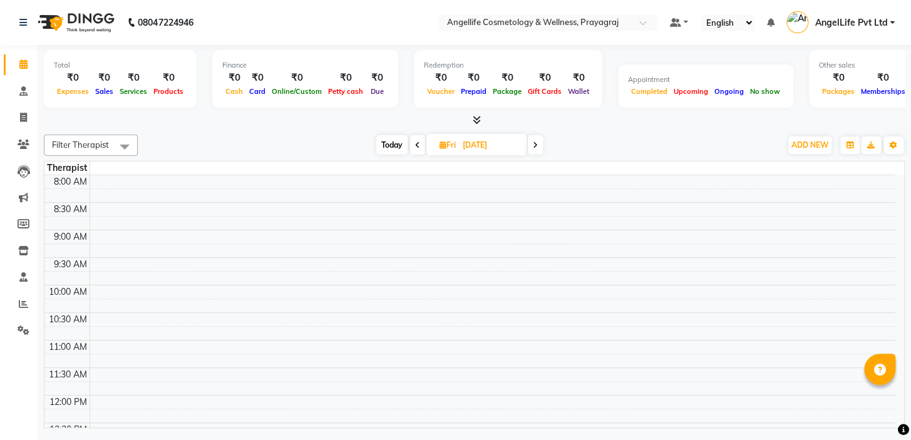
select select "2025"
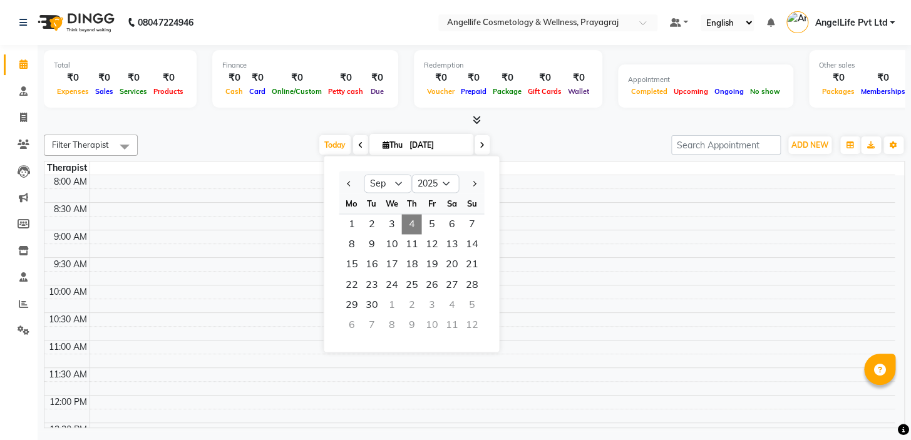
click at [358, 144] on icon at bounding box center [360, 145] width 5 height 8
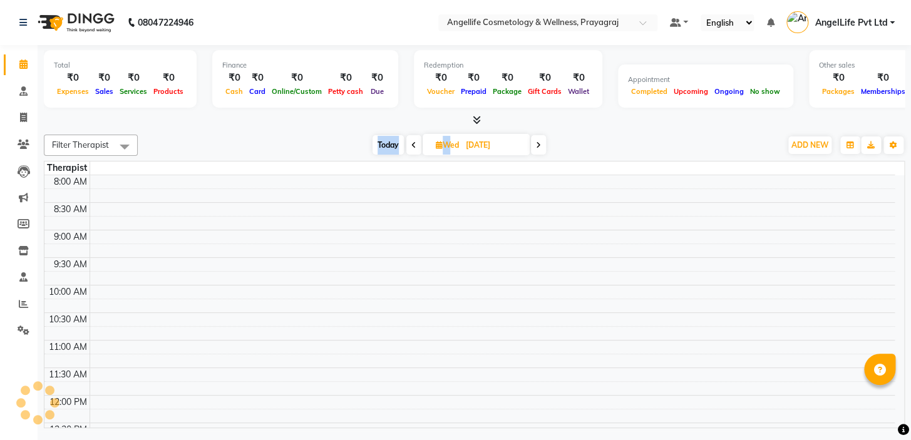
click at [355, 144] on div "[DATE] [DATE]" at bounding box center [459, 145] width 630 height 19
click at [414, 144] on icon at bounding box center [413, 145] width 5 height 8
click at [388, 145] on span "Today" at bounding box center [388, 144] width 31 height 19
type input "[DATE]"
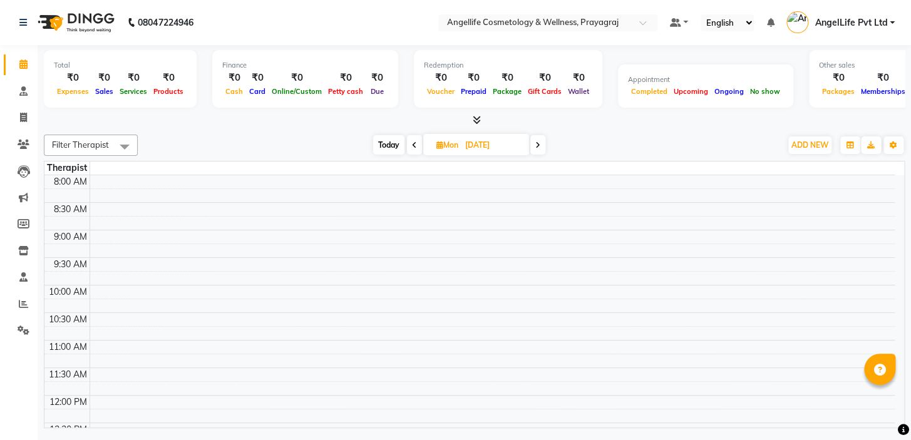
click at [433, 145] on span "Mon" at bounding box center [447, 144] width 28 height 9
select select "9"
select select "2025"
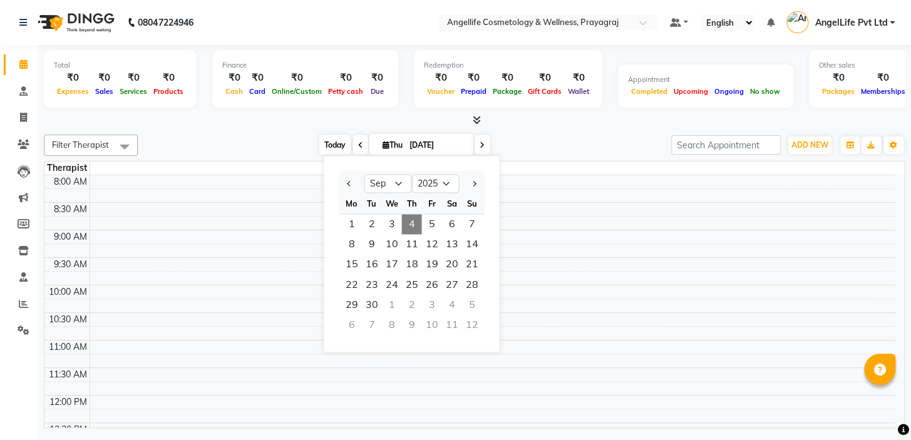
click at [335, 143] on span "Today" at bounding box center [334, 144] width 31 height 19
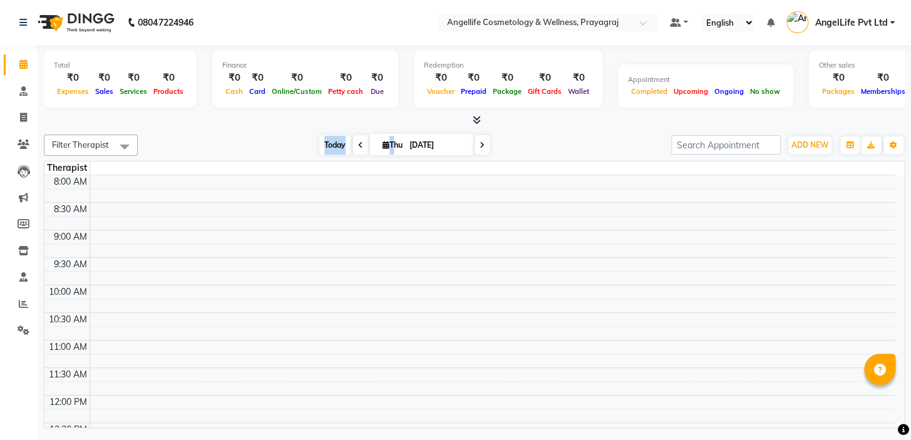
click at [335, 143] on span "Today" at bounding box center [334, 144] width 31 height 19
click at [513, 143] on div "[DATE] [DATE]" at bounding box center [404, 145] width 521 height 19
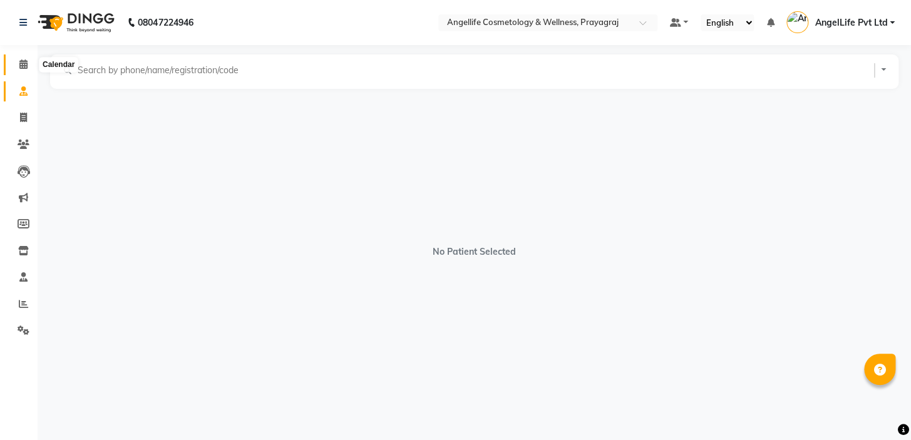
click at [26, 68] on icon at bounding box center [23, 63] width 8 height 9
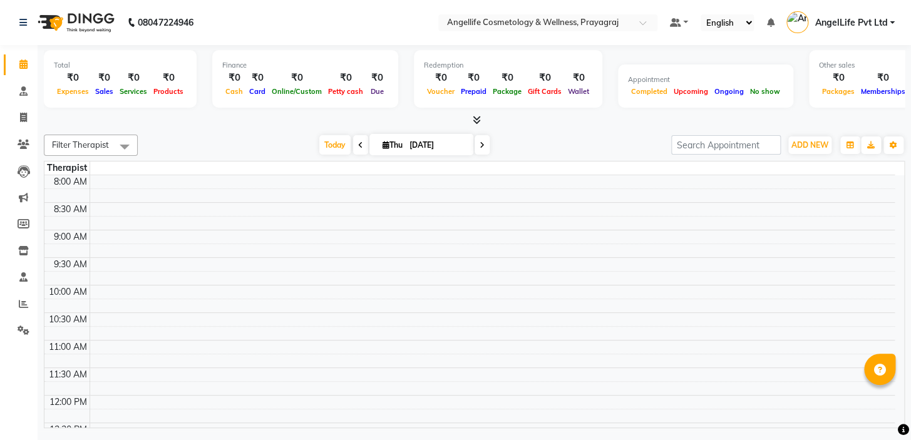
click at [358, 145] on icon at bounding box center [360, 145] width 5 height 8
click at [357, 145] on div "[DATE] [DATE]" at bounding box center [404, 145] width 521 height 19
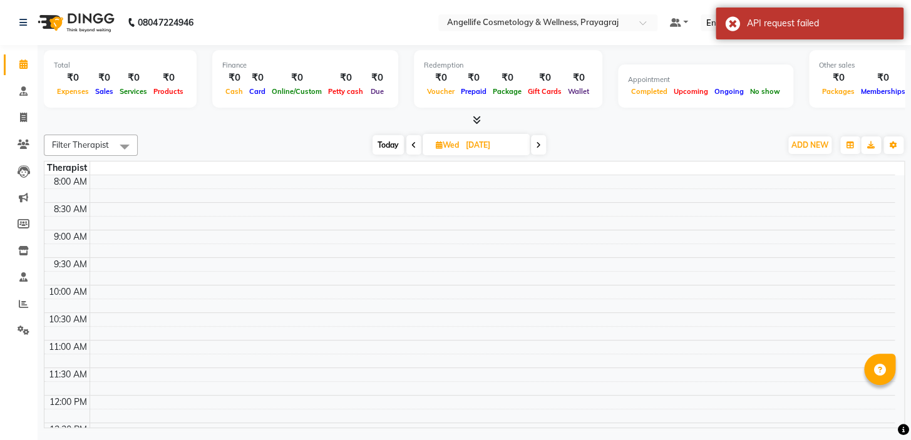
click at [540, 143] on icon at bounding box center [538, 145] width 5 height 8
click at [540, 143] on div "[DATE] [DATE]" at bounding box center [459, 145] width 630 height 19
click at [447, 145] on input "[DATE]" at bounding box center [437, 145] width 63 height 19
click at [416, 145] on input "[DATE]" at bounding box center [437, 145] width 63 height 19
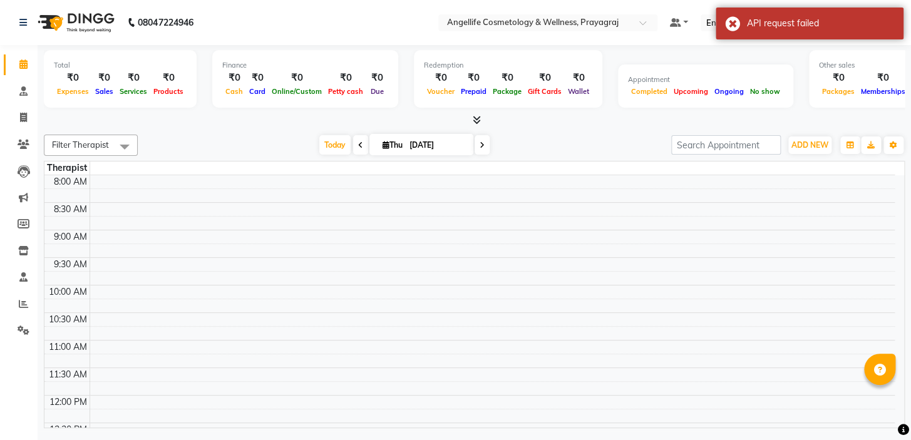
click at [416, 145] on input "[DATE]" at bounding box center [437, 145] width 63 height 19
click at [409, 144] on input "[DATE]" at bounding box center [437, 145] width 63 height 19
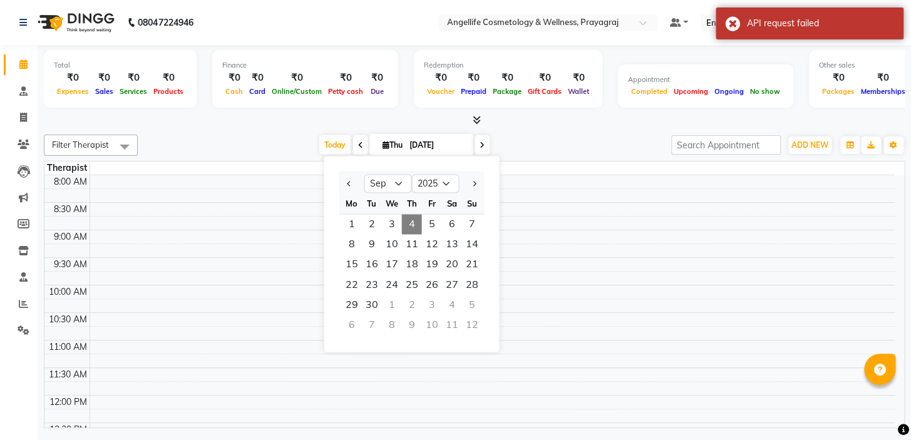
click at [409, 144] on input "[DATE]" at bounding box center [437, 145] width 63 height 19
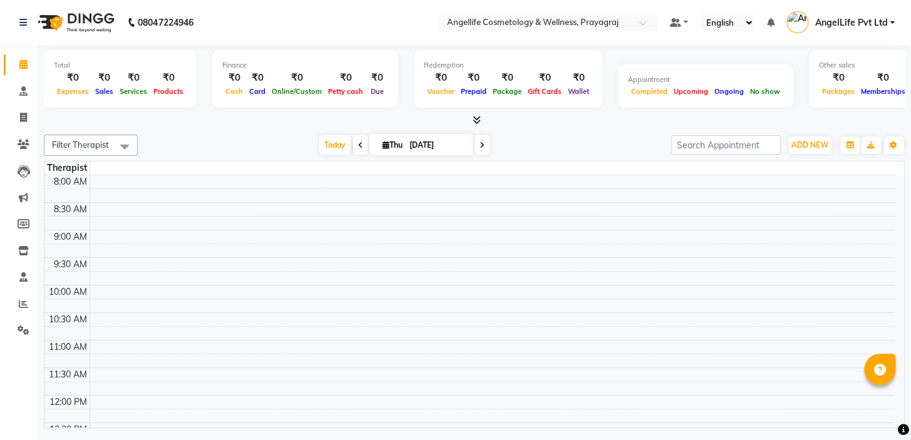
click at [407, 144] on input "[DATE]" at bounding box center [437, 145] width 63 height 19
click at [414, 143] on input "[DATE]" at bounding box center [437, 145] width 63 height 19
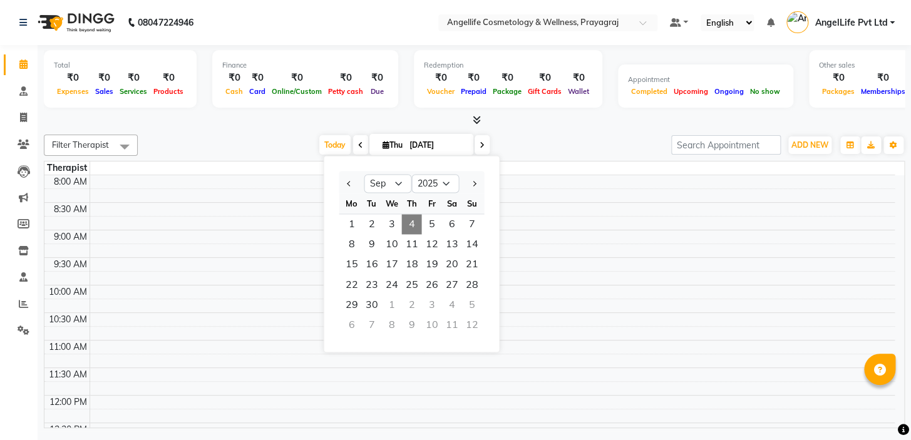
click at [414, 143] on input "[DATE]" at bounding box center [437, 145] width 63 height 19
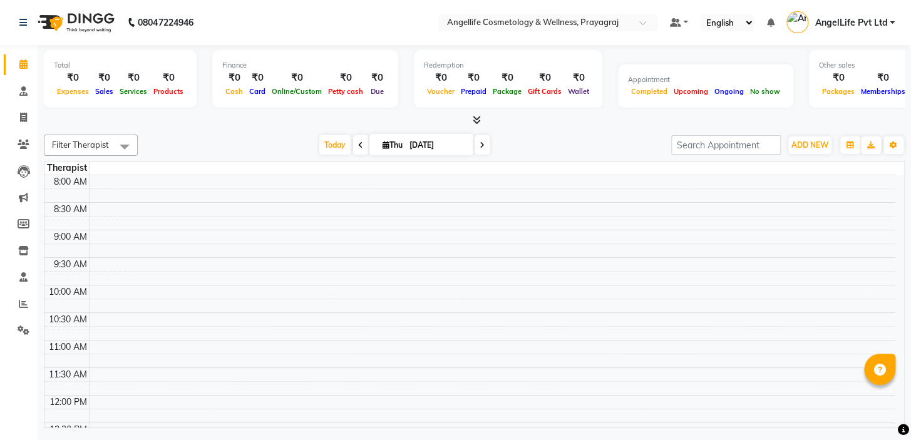
click at [414, 143] on input "[DATE]" at bounding box center [437, 145] width 63 height 19
click at [421, 148] on input "[DATE]" at bounding box center [437, 145] width 63 height 19
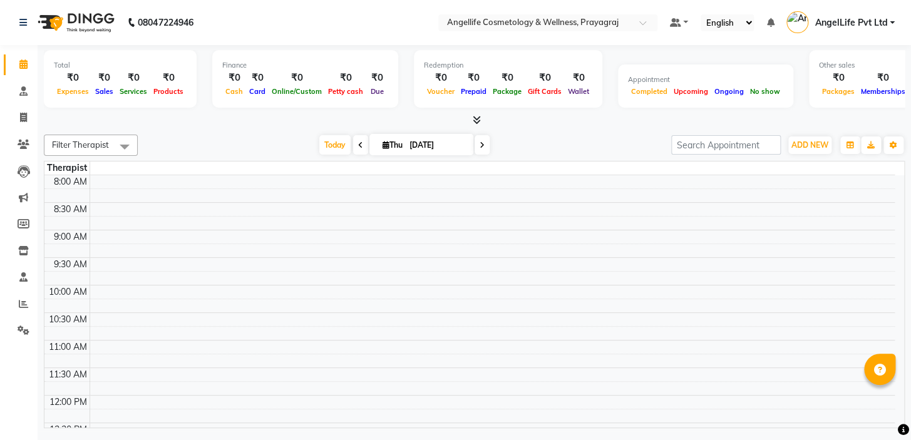
click at [421, 148] on input "[DATE]" at bounding box center [437, 145] width 63 height 19
click at [387, 147] on span "Thu" at bounding box center [392, 144] width 26 height 9
click at [525, 150] on div "[DATE] [DATE]" at bounding box center [404, 145] width 521 height 19
click at [479, 148] on icon at bounding box center [481, 145] width 5 height 8
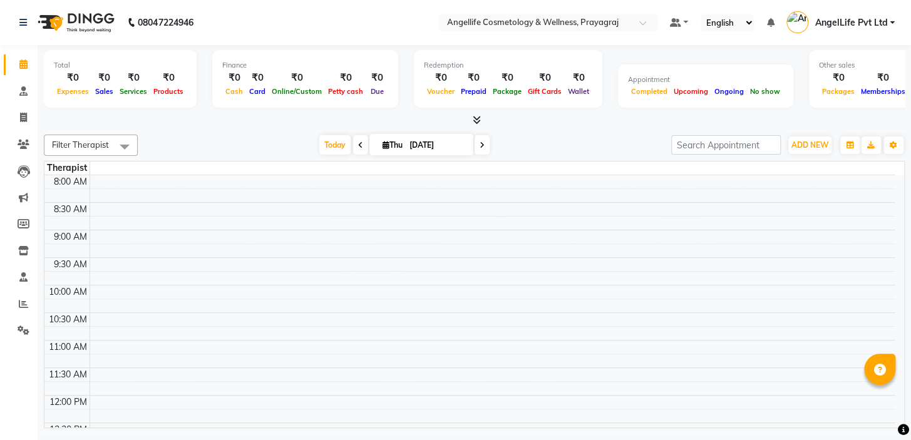
type input "[DATE]"
click at [468, 148] on input "[DATE]" at bounding box center [437, 145] width 63 height 19
select select "9"
select select "2025"
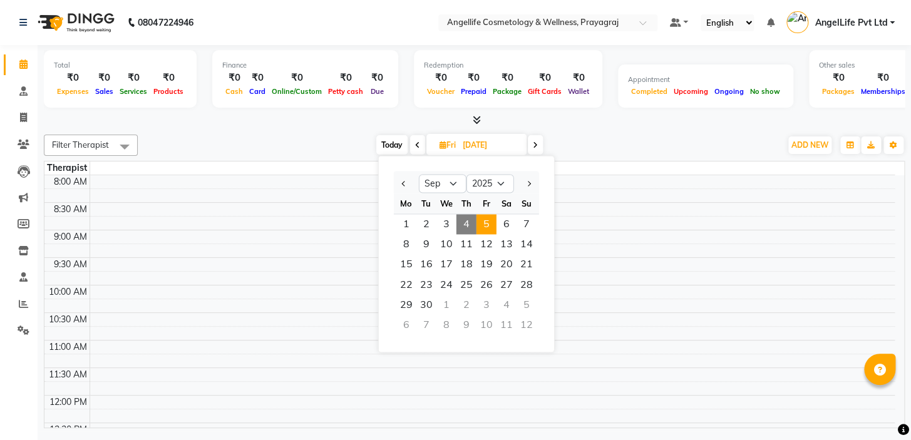
click at [489, 223] on span "5" at bounding box center [486, 224] width 20 height 20
click at [489, 223] on td at bounding box center [491, 223] width 805 height 14
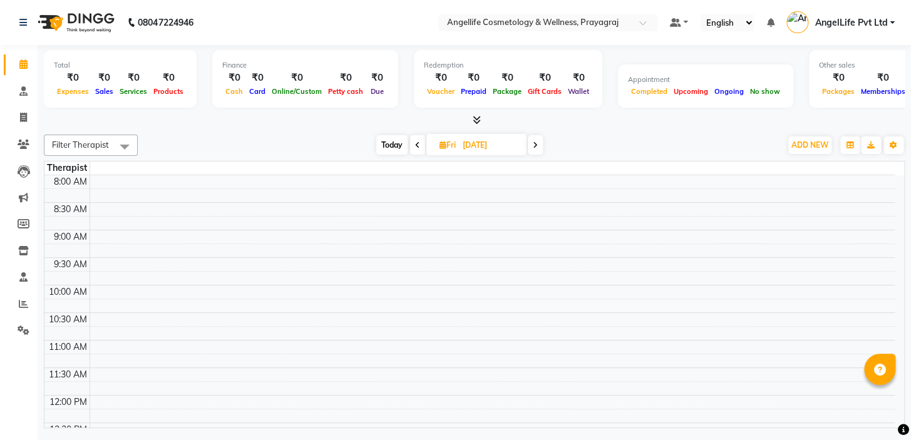
click at [417, 144] on icon at bounding box center [417, 145] width 5 height 8
type input "[DATE]"
click at [459, 144] on input "[DATE]" at bounding box center [490, 145] width 63 height 19
select select "9"
select select "2025"
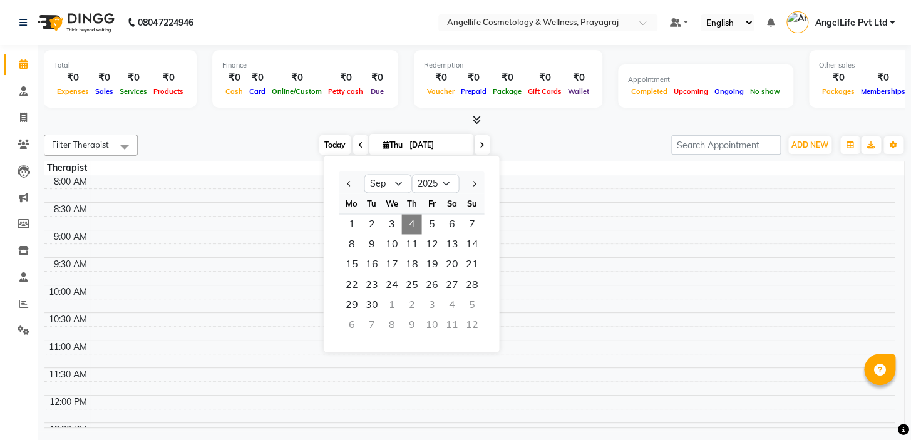
click at [341, 151] on span "Today" at bounding box center [334, 144] width 31 height 19
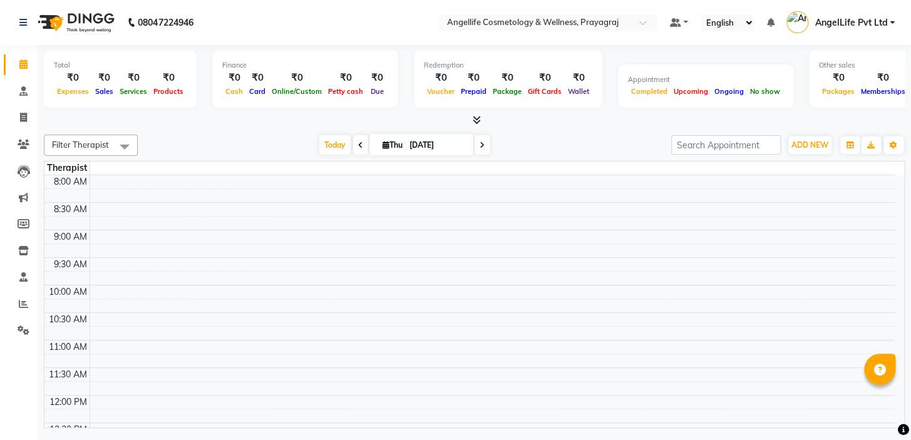
click at [477, 148] on span at bounding box center [481, 144] width 15 height 19
type input "[DATE]"
click at [477, 148] on input "[DATE]" at bounding box center [490, 145] width 63 height 19
select select "9"
select select "2025"
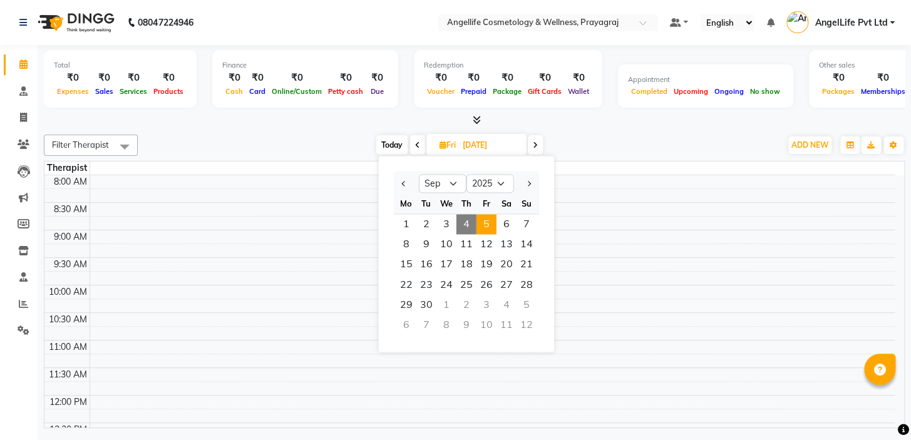
click at [486, 224] on span "5" at bounding box center [486, 224] width 20 height 20
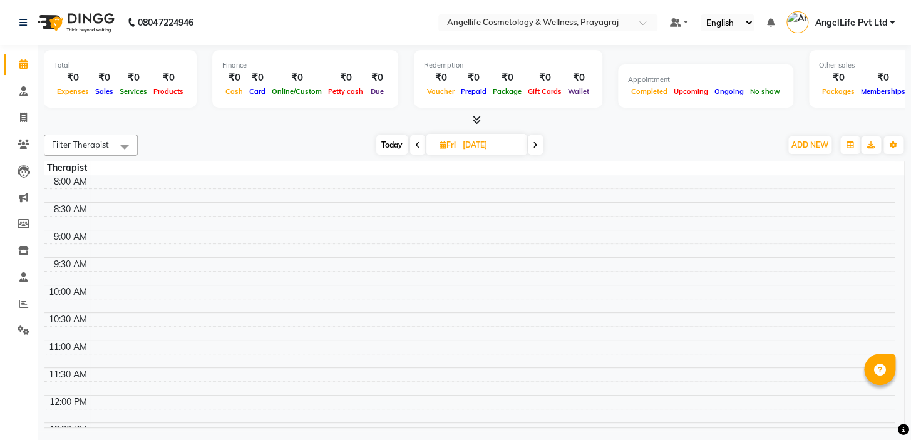
click at [486, 224] on td at bounding box center [491, 223] width 805 height 14
click at [397, 146] on span "Today" at bounding box center [391, 144] width 31 height 19
type input "[DATE]"
click at [436, 146] on span "Fri" at bounding box center [447, 144] width 23 height 9
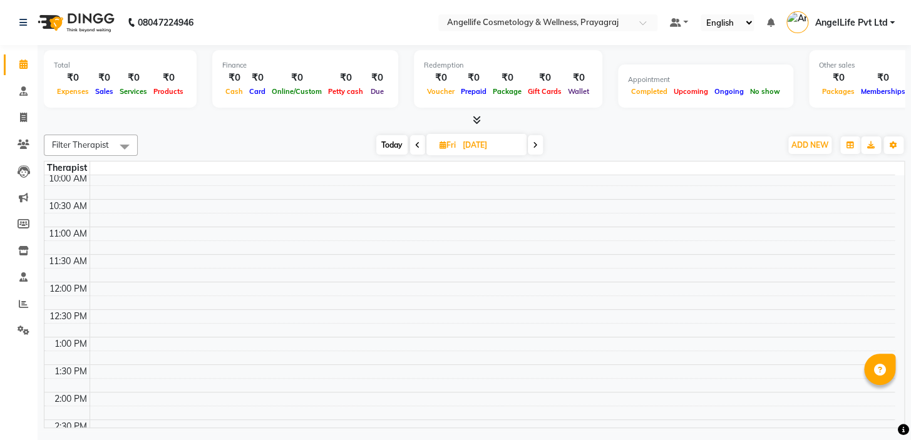
scroll to position [0, 0]
select select "9"
select select "2025"
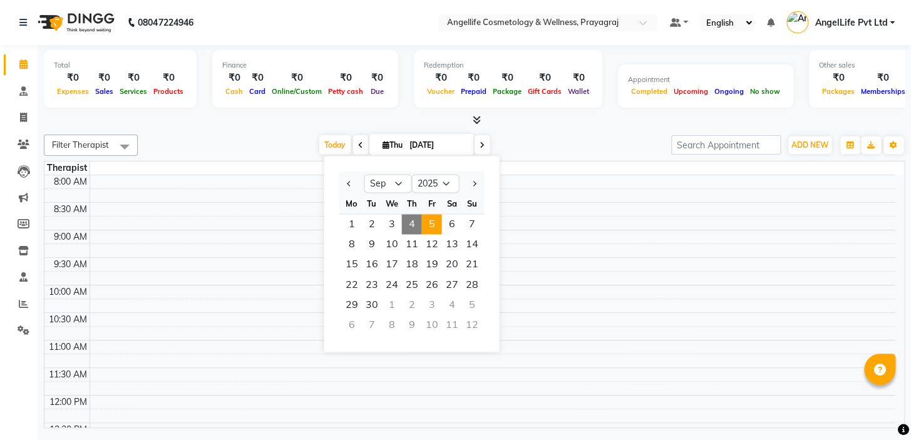
click at [429, 227] on span "5" at bounding box center [431, 224] width 20 height 20
click at [429, 227] on td at bounding box center [491, 223] width 805 height 14
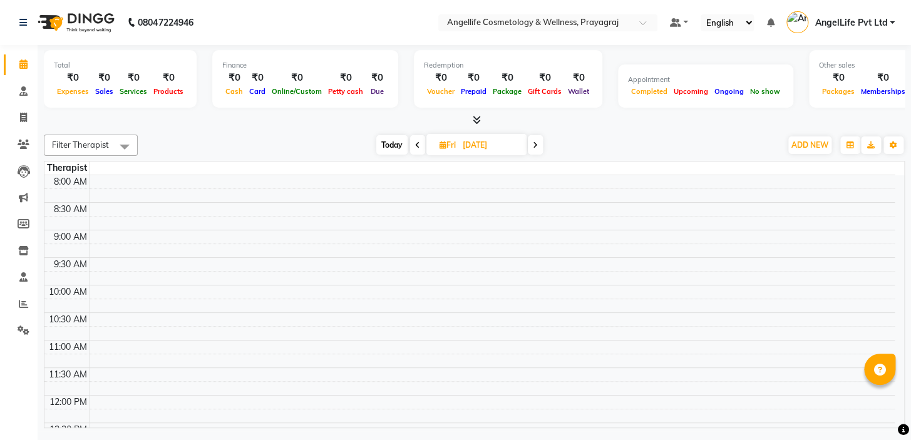
click at [416, 143] on icon at bounding box center [417, 145] width 5 height 8
type input "[DATE]"
click at [459, 143] on input "[DATE]" at bounding box center [490, 145] width 63 height 19
select select "9"
select select "2025"
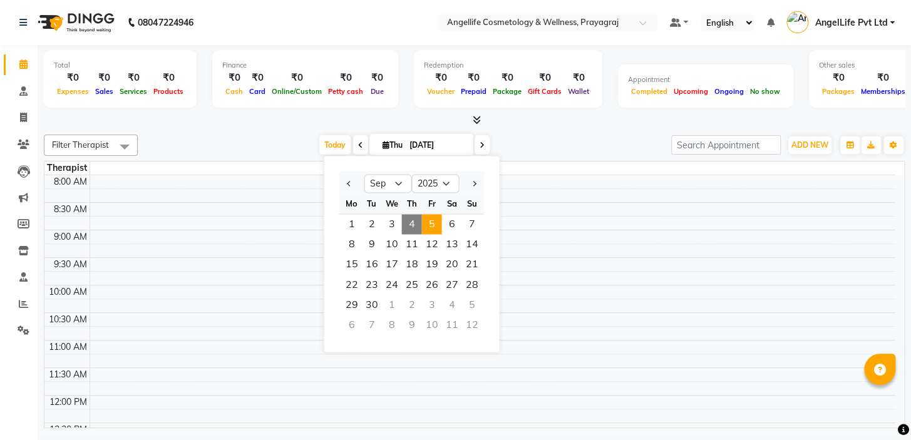
click at [433, 222] on span "5" at bounding box center [431, 224] width 20 height 20
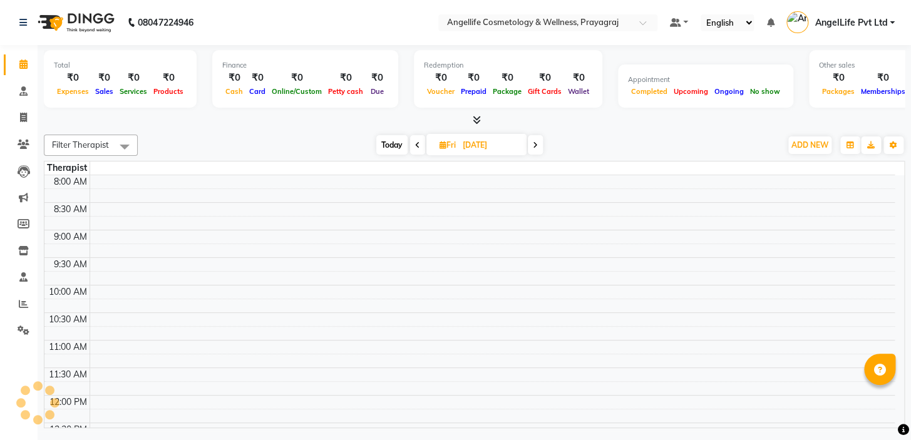
type input "[DATE]"
click at [433, 222] on td at bounding box center [491, 223] width 805 height 14
click at [125, 372] on td at bounding box center [491, 374] width 805 height 14
click at [118, 379] on td at bounding box center [491, 374] width 805 height 14
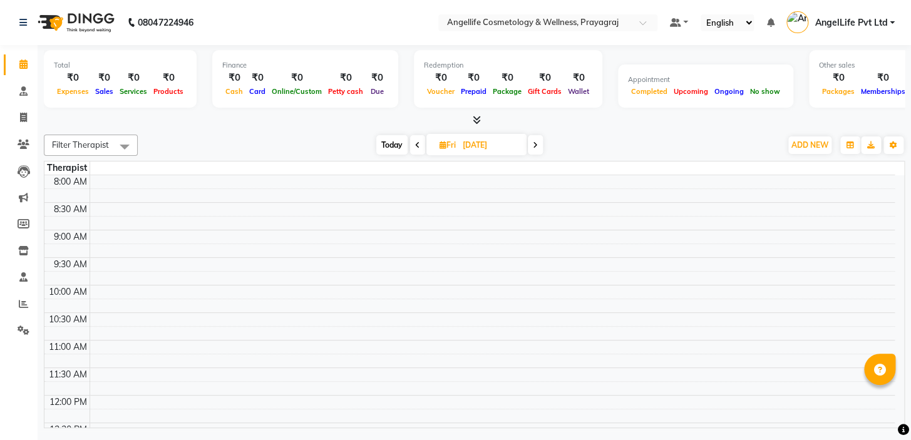
click at [118, 379] on td at bounding box center [491, 374] width 805 height 14
click at [78, 376] on div "11:30 AM" at bounding box center [67, 374] width 43 height 13
click at [807, 143] on span "ADD NEW" at bounding box center [809, 144] width 37 height 9
click at [782, 170] on button "Add Appointment" at bounding box center [781, 168] width 99 height 16
select select "tentative"
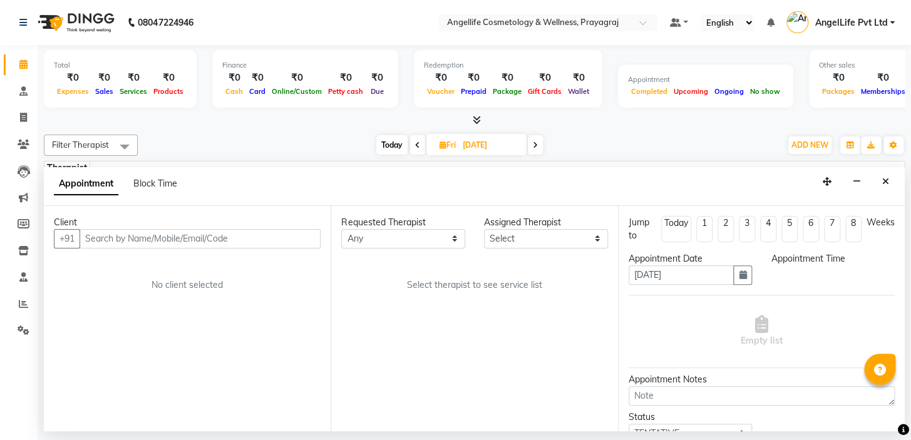
click at [416, 147] on icon at bounding box center [417, 145] width 5 height 8
type input "[DATE]"
click at [459, 147] on input "[DATE]" at bounding box center [490, 145] width 63 height 19
select select "9"
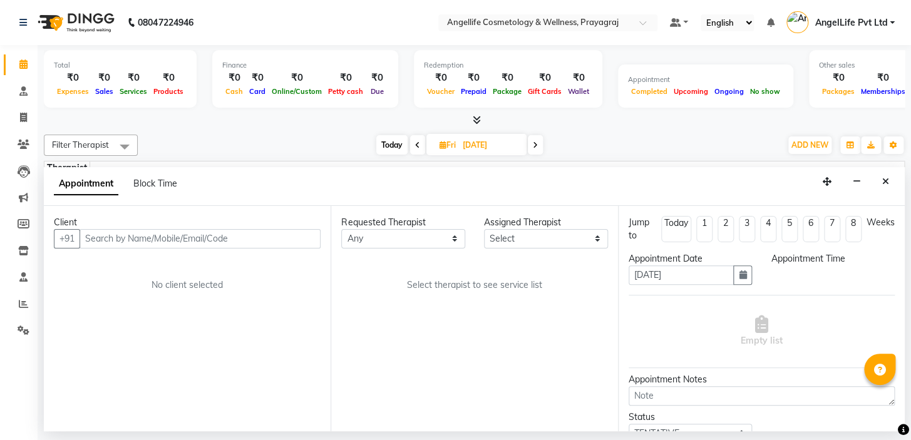
select select "2025"
click at [416, 141] on input "[DATE]" at bounding box center [437, 145] width 63 height 19
click at [414, 141] on input "[DATE]" at bounding box center [437, 145] width 63 height 19
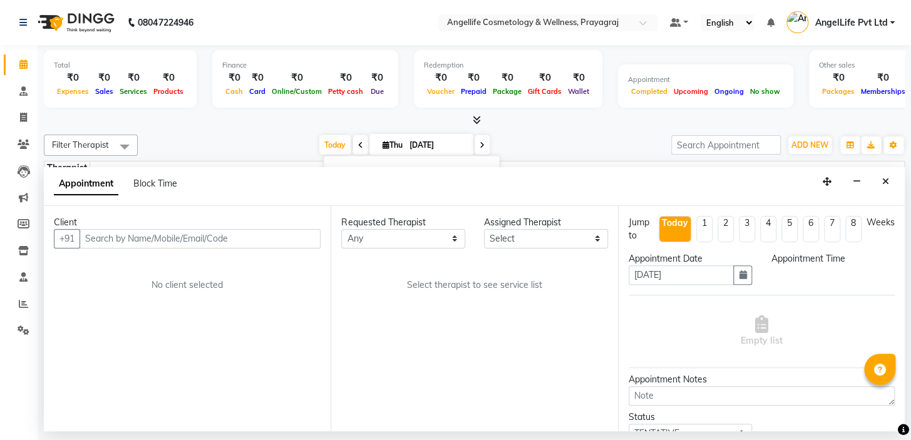
click at [414, 141] on input "[DATE]" at bounding box center [437, 145] width 63 height 19
click at [495, 150] on div "[DATE] [DATE]" at bounding box center [404, 145] width 521 height 19
click at [480, 143] on icon at bounding box center [481, 145] width 5 height 8
type input "[DATE]"
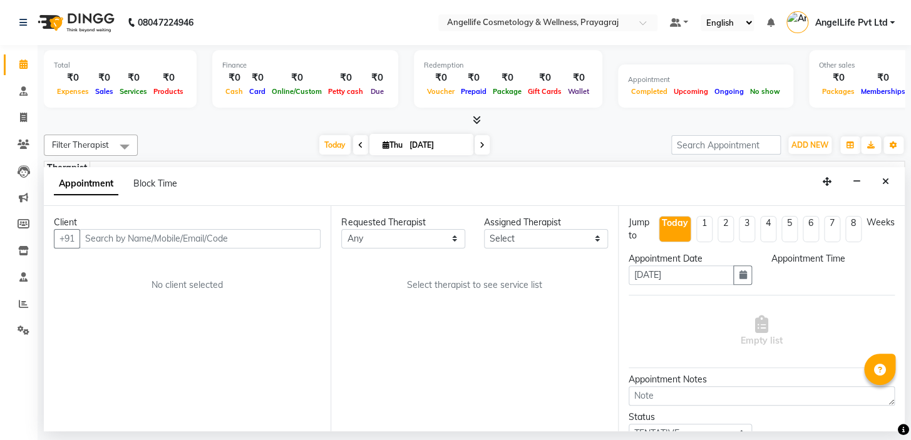
type input "[DATE]"
click at [468, 143] on input "[DATE]" at bounding box center [437, 145] width 63 height 19
select select "9"
select select "2025"
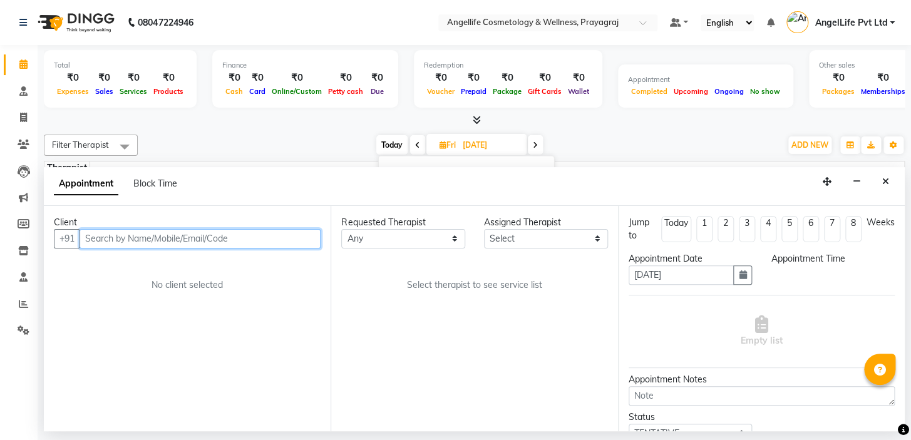
click at [98, 242] on input "text" at bounding box center [199, 238] width 241 height 19
click at [104, 240] on input "text" at bounding box center [199, 238] width 241 height 19
type input "NEHA KHRE"
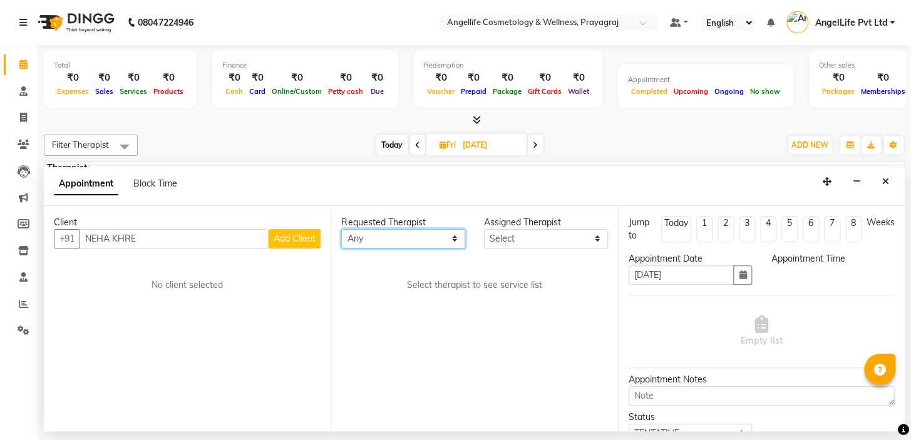
click at [456, 242] on select "Any" at bounding box center [403, 238] width 124 height 19
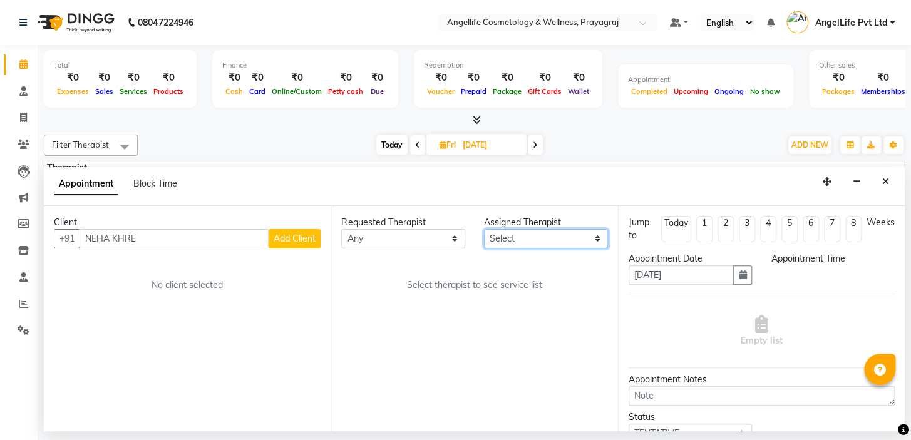
click at [494, 233] on select "Select" at bounding box center [546, 238] width 124 height 19
click at [594, 240] on select "Select" at bounding box center [546, 238] width 124 height 19
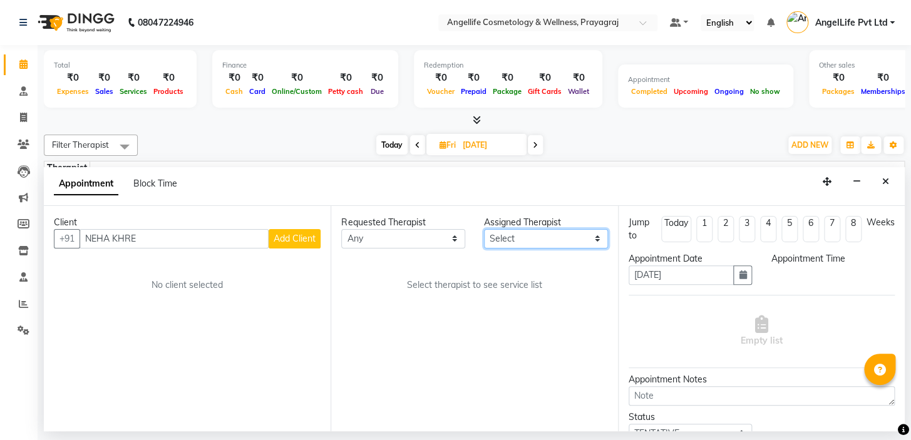
click at [594, 240] on select "Select" at bounding box center [546, 238] width 124 height 19
click at [600, 237] on select "Select" at bounding box center [546, 238] width 124 height 19
click at [600, 235] on select "Select" at bounding box center [546, 238] width 124 height 19
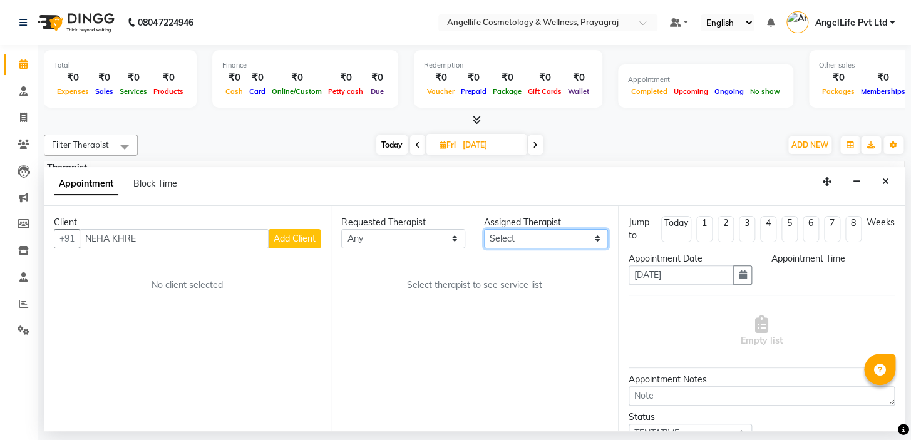
click at [593, 236] on select "Select" at bounding box center [546, 238] width 124 height 19
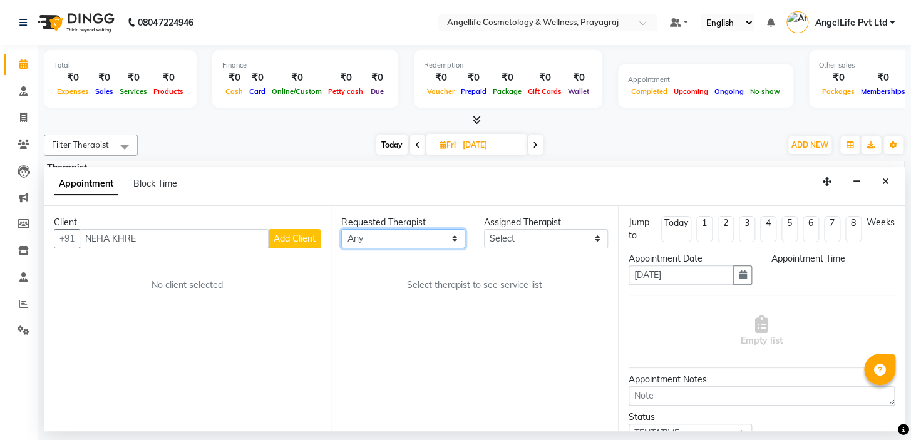
click at [452, 233] on select "Any" at bounding box center [403, 238] width 124 height 19
click at [454, 240] on select "Any" at bounding box center [403, 238] width 124 height 19
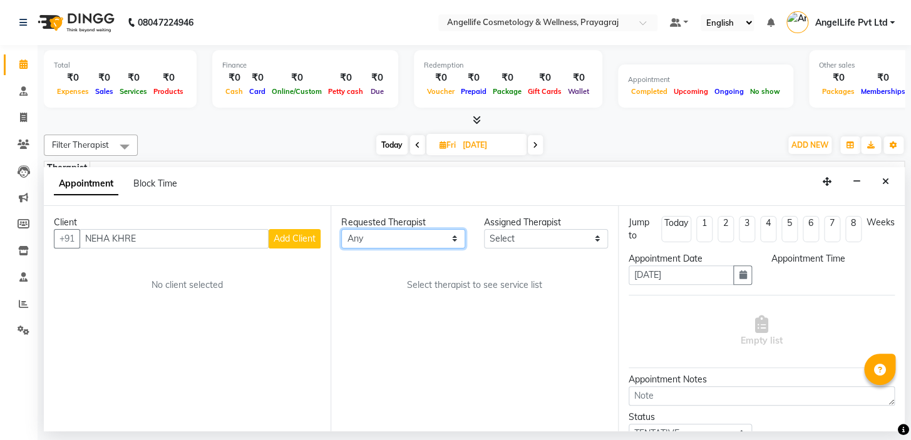
click at [454, 240] on select "Any" at bounding box center [403, 238] width 124 height 19
click at [782, 226] on li "5" at bounding box center [789, 229] width 16 height 26
type input "[DATE]"
click at [782, 226] on li "5" at bounding box center [789, 229] width 16 height 26
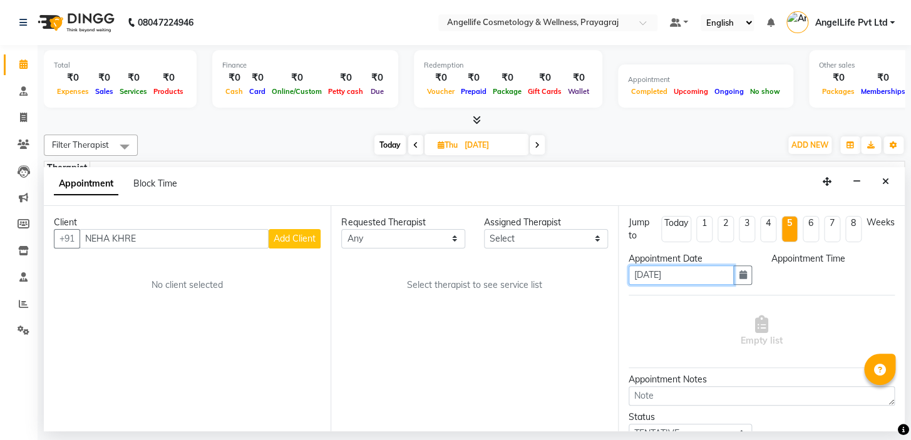
click at [694, 276] on input "[DATE]" at bounding box center [681, 274] width 106 height 19
type input "09-10"
type input "[DATE]"
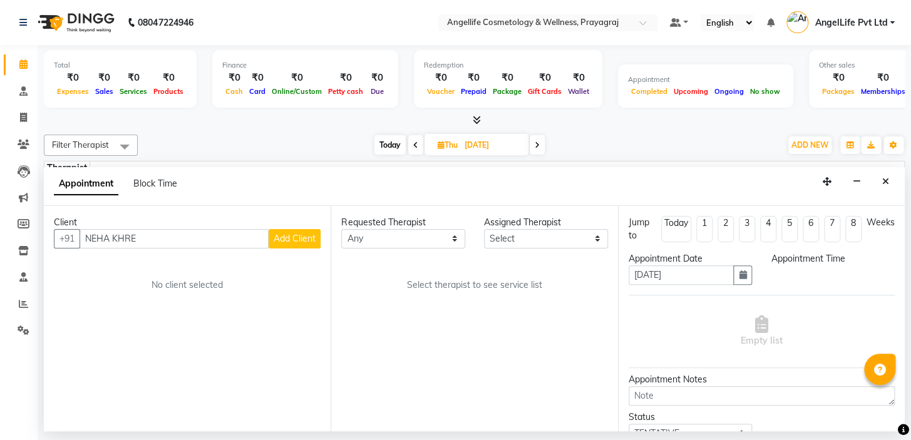
click at [688, 258] on div "Appointment Date" at bounding box center [690, 258] width 124 height 13
drag, startPoint x: 684, startPoint y: 273, endPoint x: 634, endPoint y: 267, distance: 50.4
click at [634, 267] on input "[DATE]" at bounding box center [681, 274] width 106 height 19
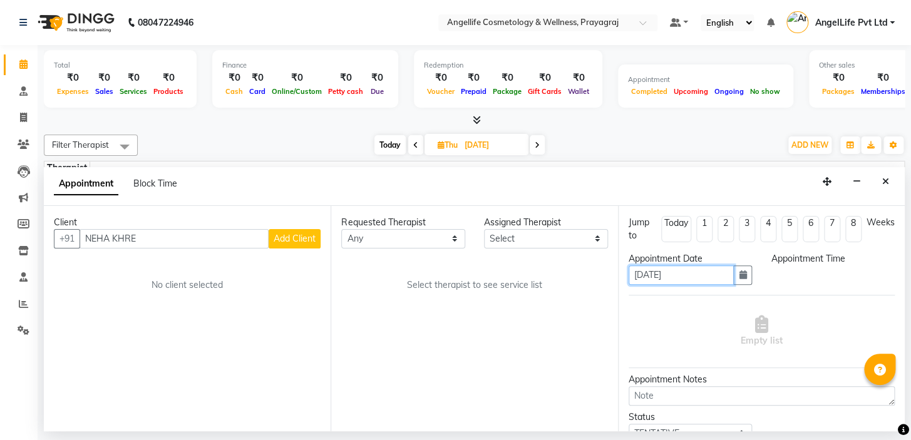
drag, startPoint x: 686, startPoint y: 275, endPoint x: 630, endPoint y: 274, distance: 55.7
click at [630, 274] on input "[DATE]" at bounding box center [681, 274] width 106 height 19
click at [216, 367] on div "Client +91 NEHA KHRE Add Client No client selected" at bounding box center [187, 318] width 287 height 225
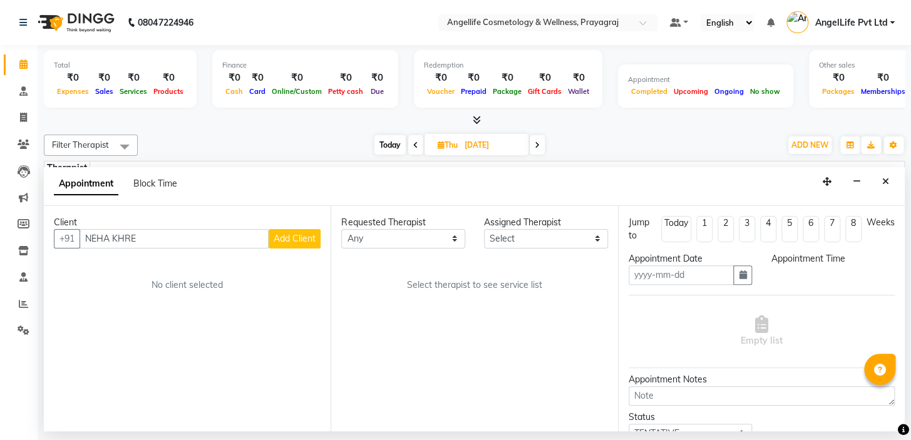
click at [216, 367] on div "Client +91 NEHA KHRE Add Client No client selected" at bounding box center [187, 318] width 287 height 225
click at [28, 281] on span at bounding box center [24, 277] width 22 height 14
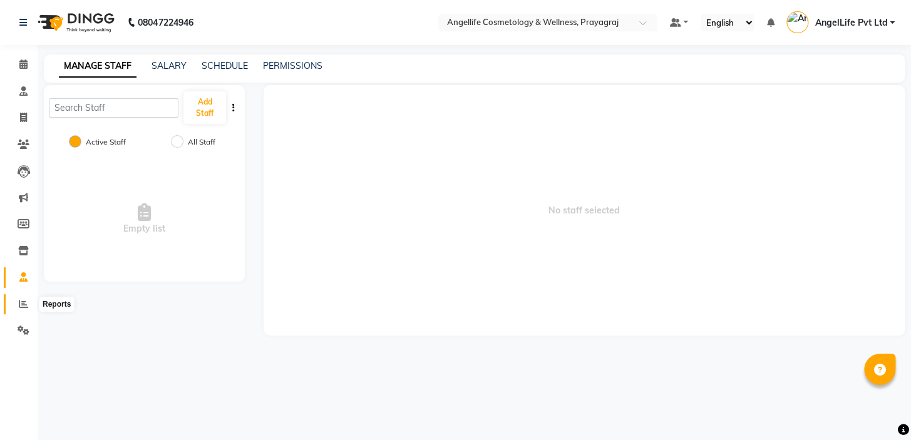
click at [25, 307] on icon at bounding box center [23, 303] width 9 height 9
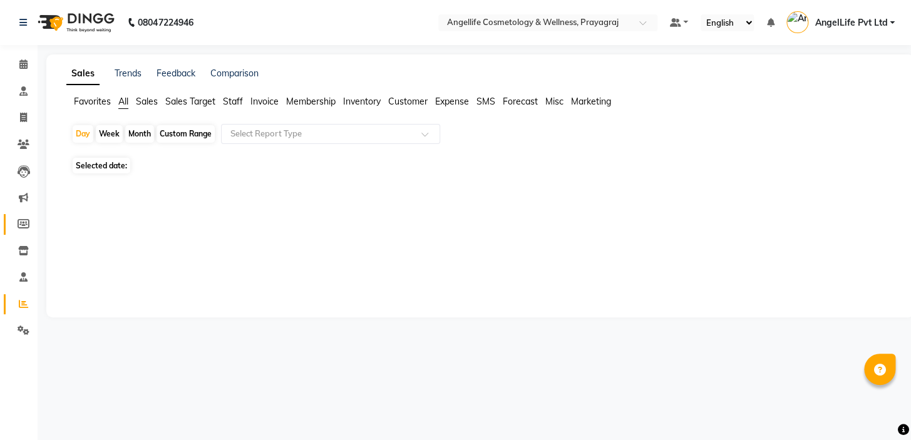
click at [23, 221] on icon at bounding box center [24, 223] width 12 height 9
select select
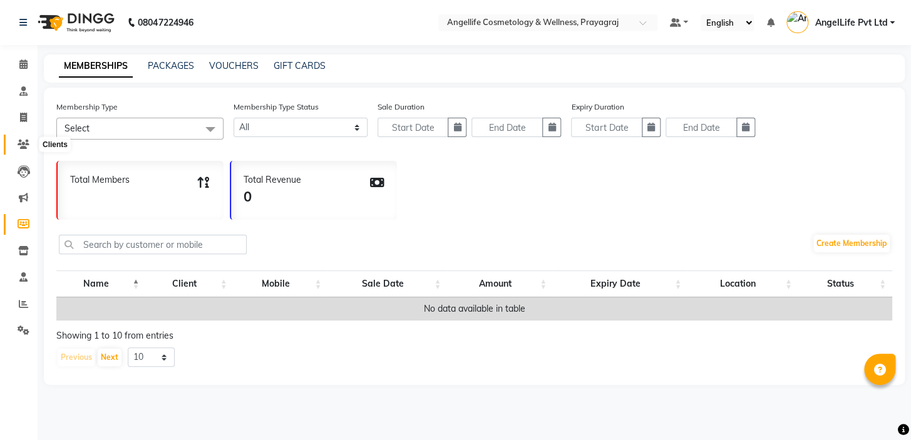
click at [27, 148] on icon at bounding box center [24, 144] width 12 height 9
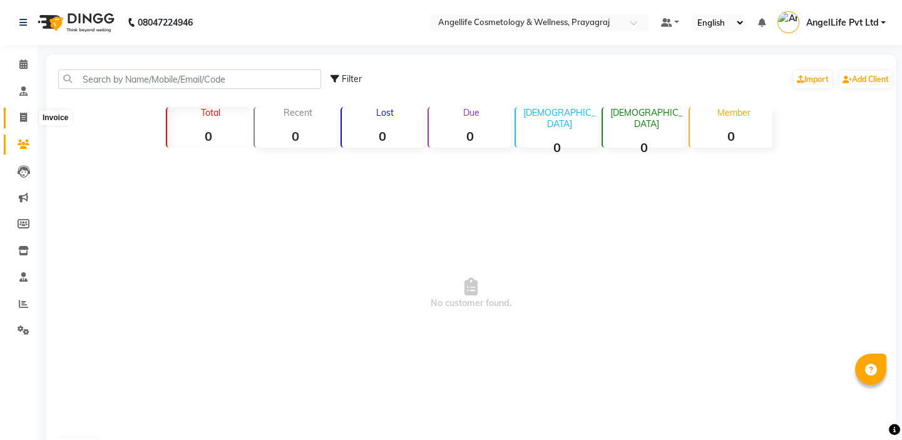
click at [24, 119] on icon at bounding box center [23, 117] width 7 height 9
select select "service"
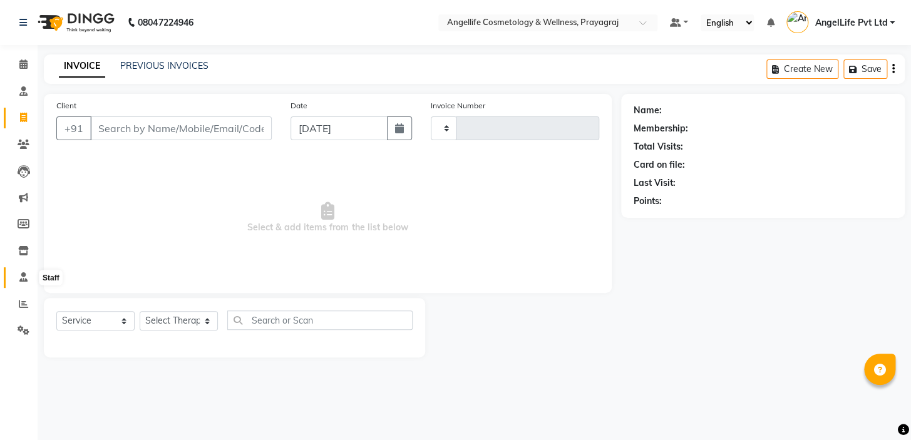
click at [21, 282] on span at bounding box center [24, 277] width 22 height 14
